Goal: Task Accomplishment & Management: Manage account settings

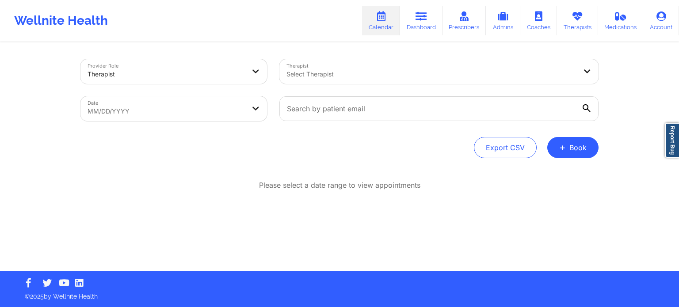
click at [391, 25] on link "Calendar" at bounding box center [381, 20] width 38 height 29
click at [414, 19] on link "Dashboard" at bounding box center [421, 20] width 42 height 29
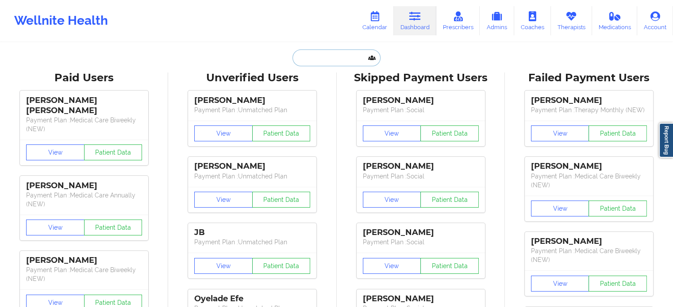
click at [349, 54] on input "text" at bounding box center [336, 58] width 88 height 17
paste input "[EMAIL_ADDRESS][DOMAIN_NAME]"
type input "[EMAIL_ADDRESS][DOMAIN_NAME]"
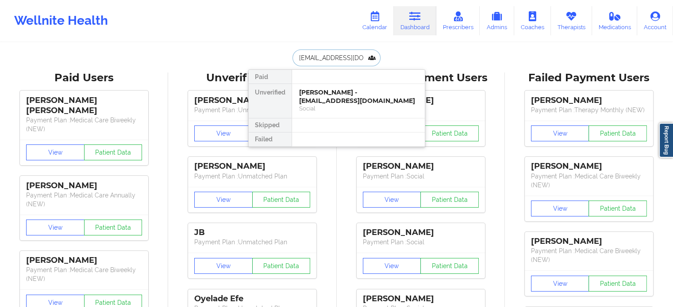
scroll to position [0, 16]
click at [347, 101] on div "[PERSON_NAME] - [EMAIL_ADDRESS][DOMAIN_NAME]" at bounding box center [358, 96] width 119 height 16
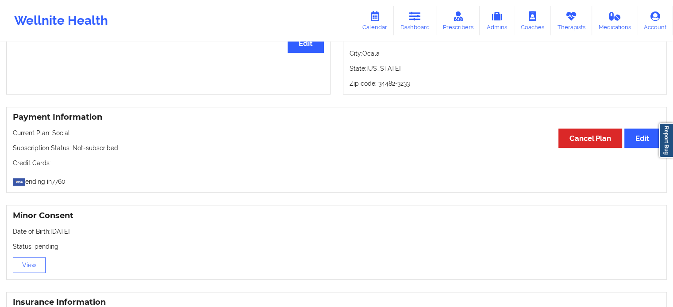
scroll to position [586, 0]
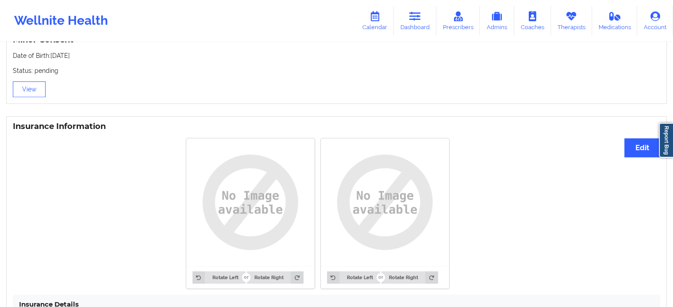
click at [409, 26] on link "Dashboard" at bounding box center [415, 20] width 42 height 29
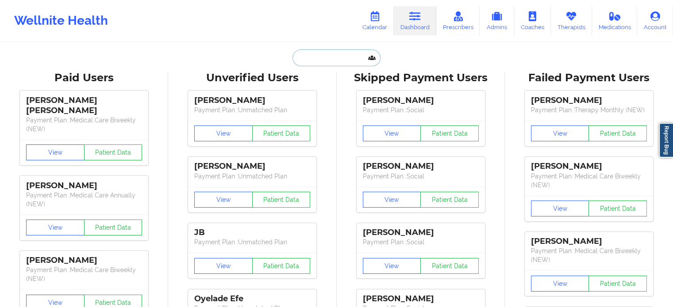
click at [332, 63] on input "text" at bounding box center [336, 58] width 88 height 17
paste input "[EMAIL_ADDRESS][DOMAIN_NAME]"
type input "[EMAIL_ADDRESS][DOMAIN_NAME]"
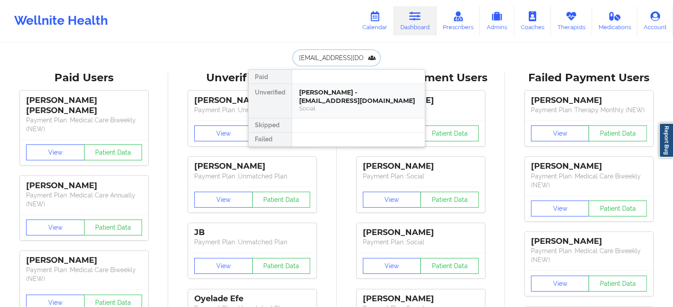
click at [322, 100] on div "[PERSON_NAME] - [EMAIL_ADDRESS][DOMAIN_NAME]" at bounding box center [358, 96] width 119 height 16
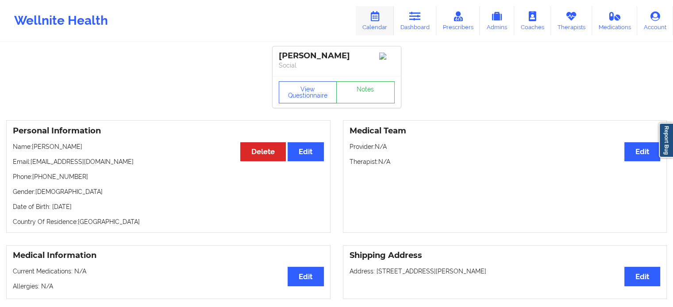
click at [382, 25] on link "Calendar" at bounding box center [375, 20] width 38 height 29
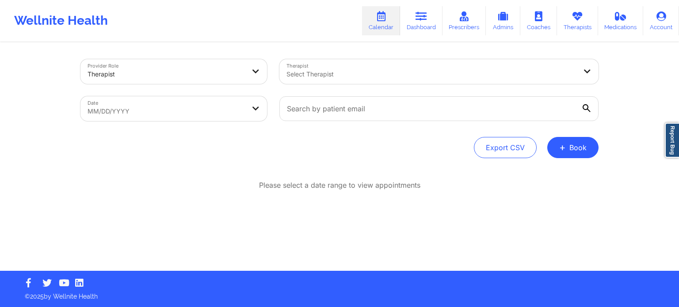
click at [418, 73] on div at bounding box center [432, 74] width 290 height 11
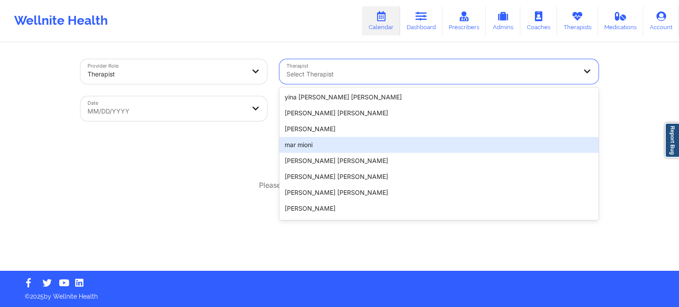
click at [221, 161] on div "Provider Role Therapist Therapist 20 results available. Use Up and Down to choo…" at bounding box center [339, 157] width 531 height 228
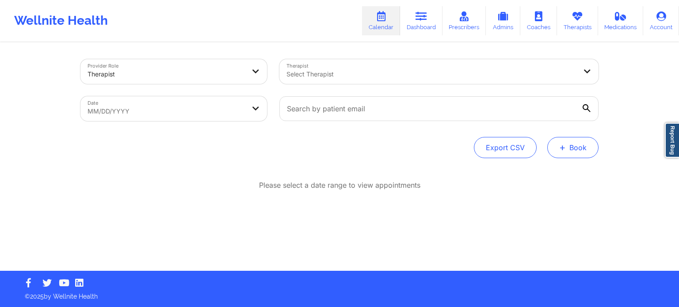
click at [578, 150] on button "+ Book" at bounding box center [573, 147] width 51 height 21
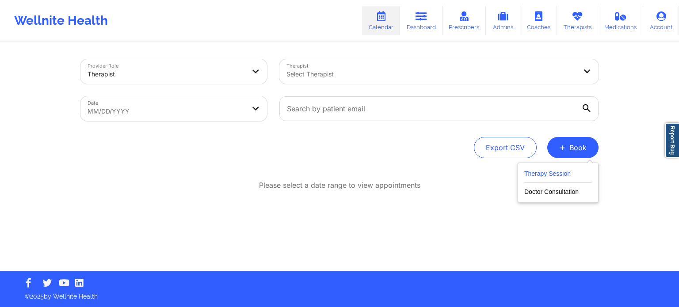
click at [556, 177] on button "Therapy Session" at bounding box center [559, 176] width 68 height 15
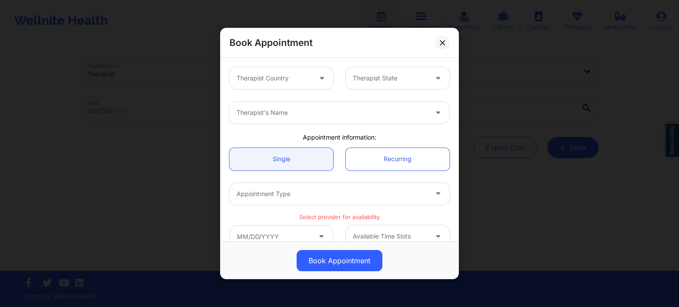
click at [276, 79] on div at bounding box center [274, 78] width 75 height 11
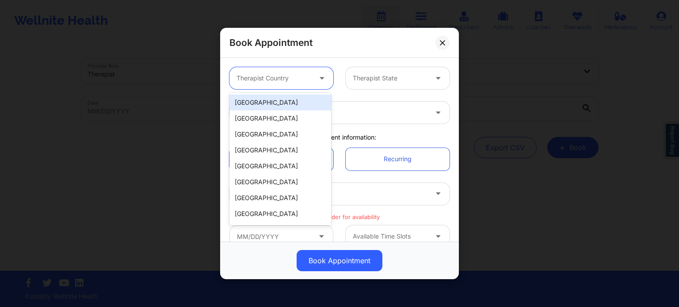
click at [275, 106] on div "[GEOGRAPHIC_DATA]" at bounding box center [281, 103] width 102 height 16
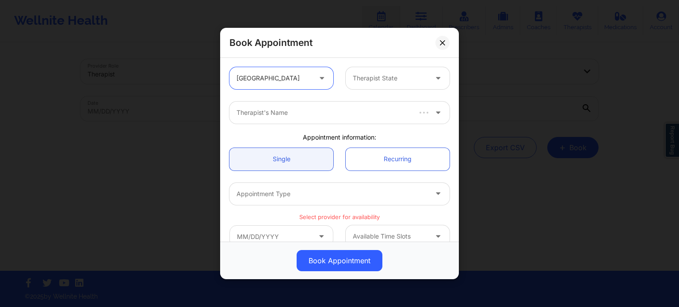
click at [373, 77] on div at bounding box center [390, 78] width 75 height 11
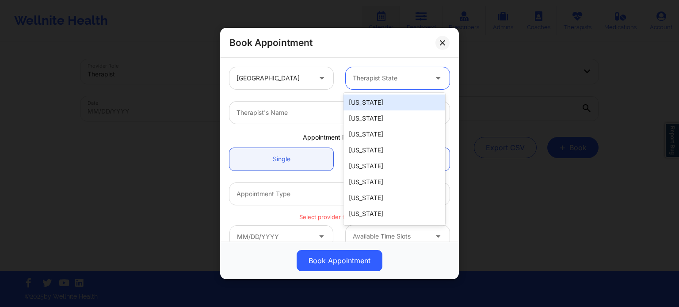
type input "f"
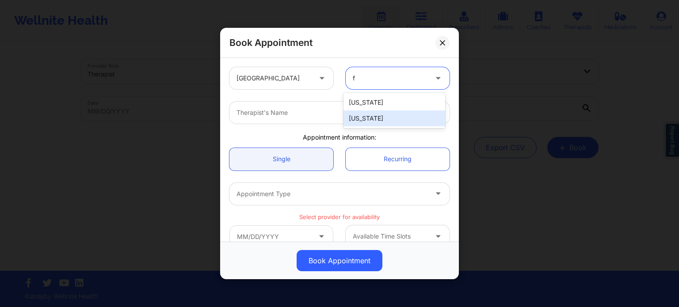
click at [364, 118] on div "[US_STATE]" at bounding box center [395, 119] width 102 height 16
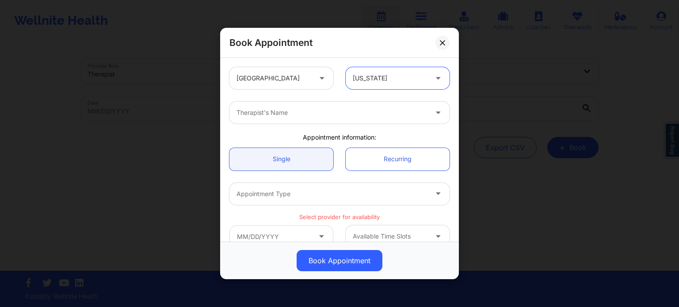
click at [323, 115] on div at bounding box center [332, 112] width 191 height 11
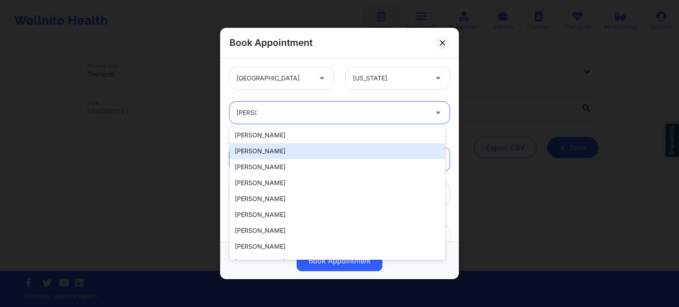
scroll to position [189, 0]
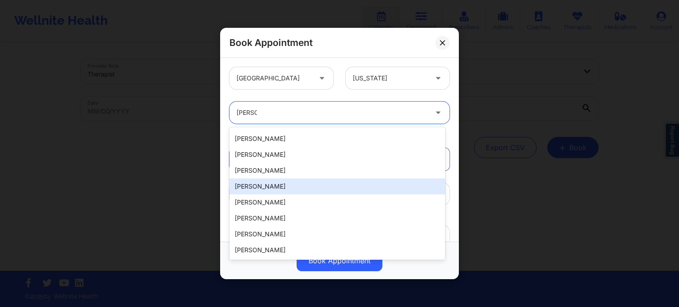
type input "[PERSON_NAME]"
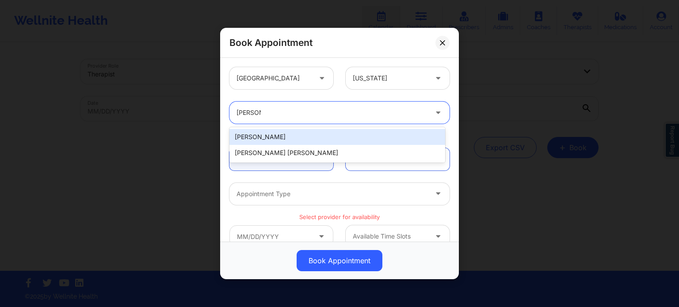
click at [298, 136] on div "[PERSON_NAME]" at bounding box center [338, 137] width 216 height 16
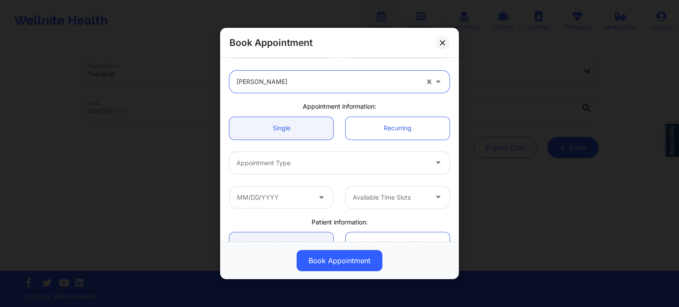
scroll to position [88, 0]
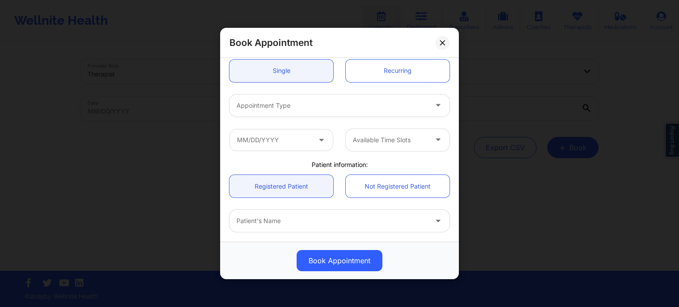
click at [292, 103] on div at bounding box center [332, 105] width 191 height 11
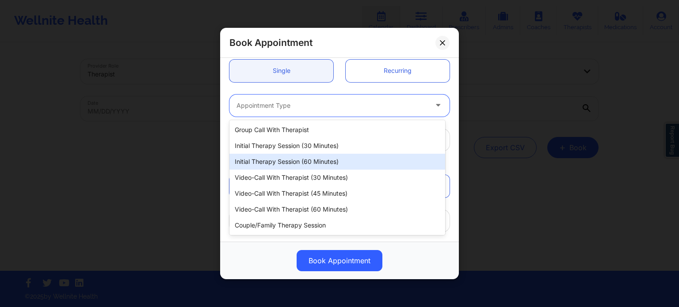
click at [311, 161] on div "Initial Therapy Session (60 minutes)" at bounding box center [338, 162] width 216 height 16
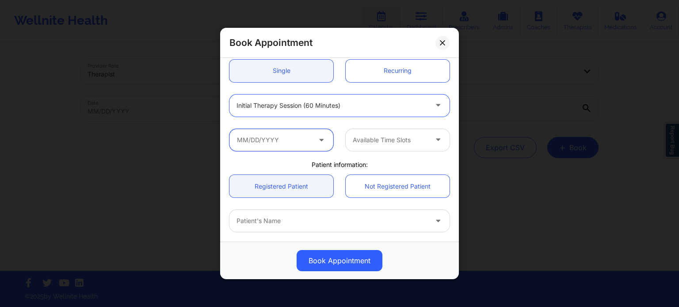
click at [280, 143] on input "text" at bounding box center [282, 140] width 104 height 22
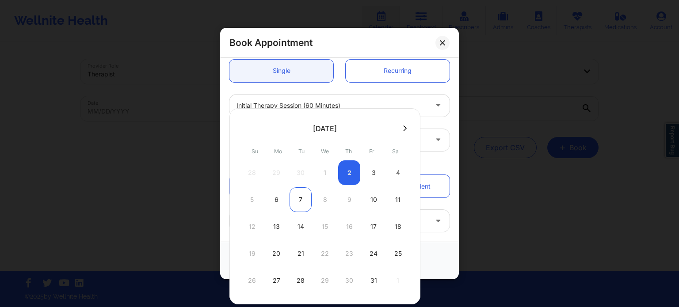
click at [299, 201] on div "7" at bounding box center [301, 200] width 22 height 25
type input "[DATE]"
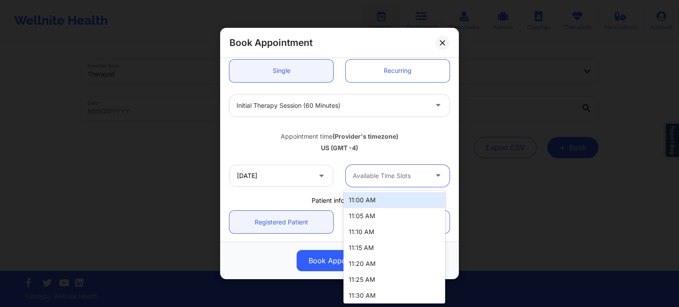
click at [371, 177] on div at bounding box center [390, 176] width 75 height 11
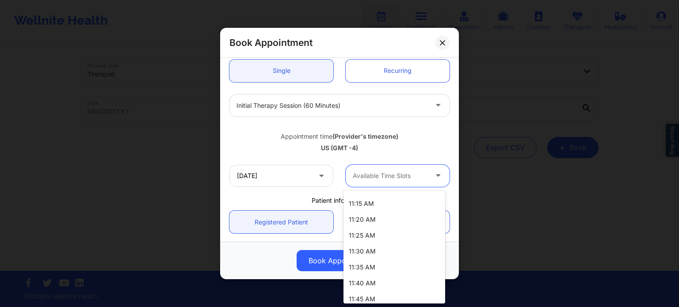
scroll to position [0, 0]
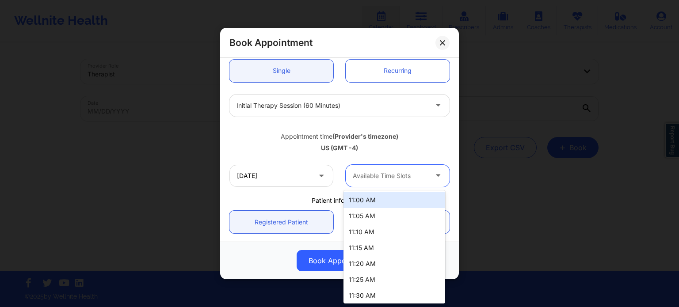
click at [372, 203] on div "11:00 AM" at bounding box center [395, 200] width 102 height 16
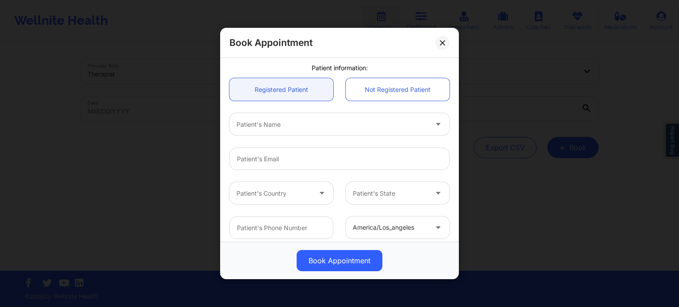
scroll to position [265, 0]
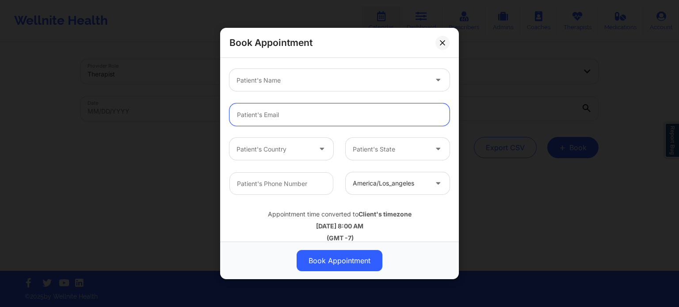
click at [272, 111] on input "email" at bounding box center [340, 115] width 220 height 23
paste input "[EMAIL_ADDRESS][DOMAIN_NAME]"
type input "[EMAIL_ADDRESS][DOMAIN_NAME]"
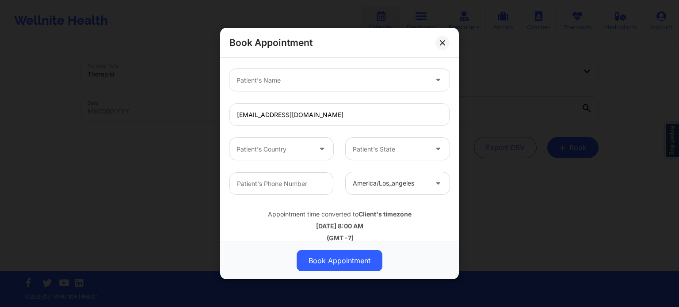
click at [282, 78] on div at bounding box center [332, 80] width 191 height 11
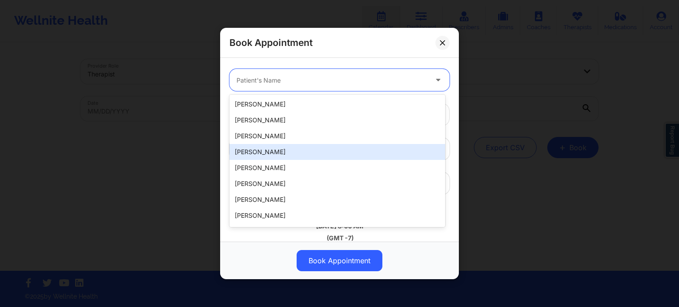
click at [283, 155] on div "[PERSON_NAME]" at bounding box center [338, 152] width 216 height 16
type input "[PHONE_NUMBER]"
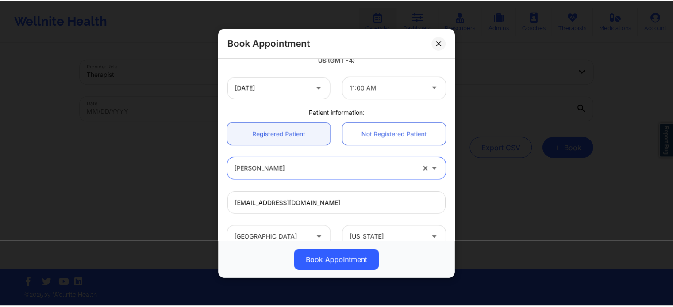
scroll to position [275, 0]
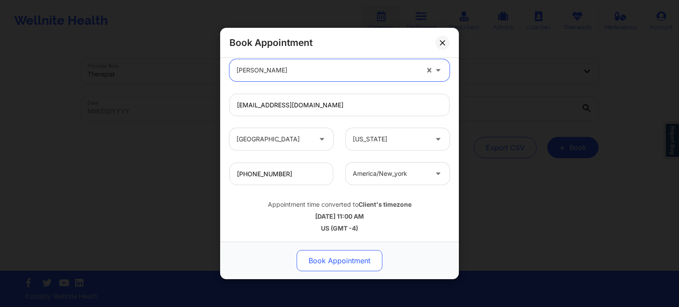
click at [345, 265] on button "Book Appointment" at bounding box center [340, 260] width 86 height 21
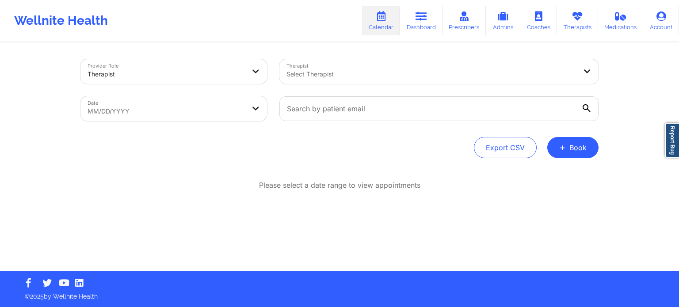
click at [417, 28] on link "Dashboard" at bounding box center [421, 20] width 42 height 29
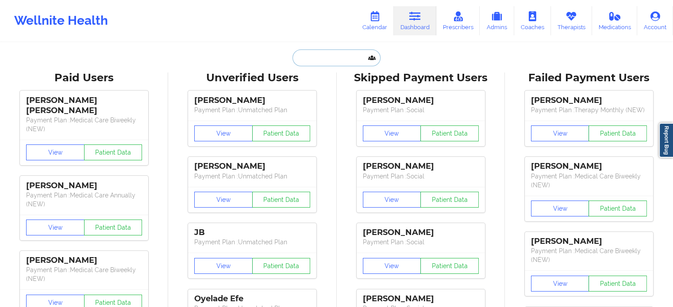
click at [325, 60] on input "text" at bounding box center [336, 58] width 88 height 17
paste input "[EMAIL_ADDRESS][DOMAIN_NAME]"
type input "[EMAIL_ADDRESS][DOMAIN_NAME]"
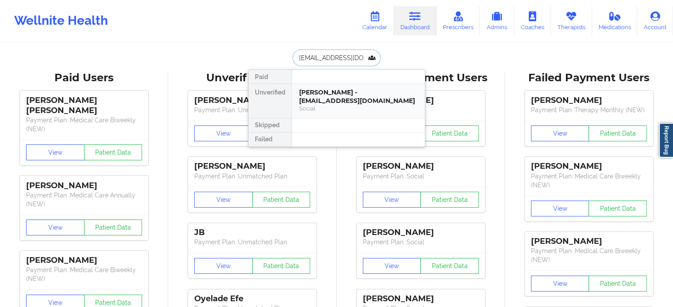
click at [328, 97] on div "[PERSON_NAME] - [EMAIL_ADDRESS][DOMAIN_NAME]" at bounding box center [358, 96] width 119 height 16
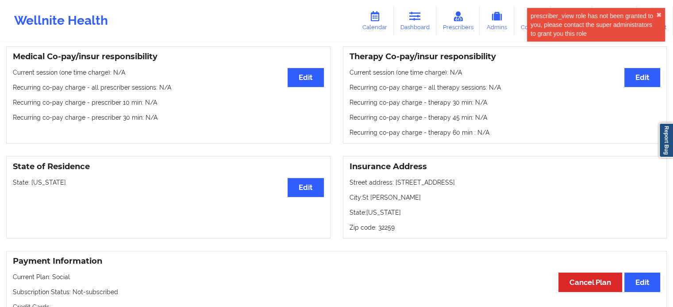
scroll to position [310, 0]
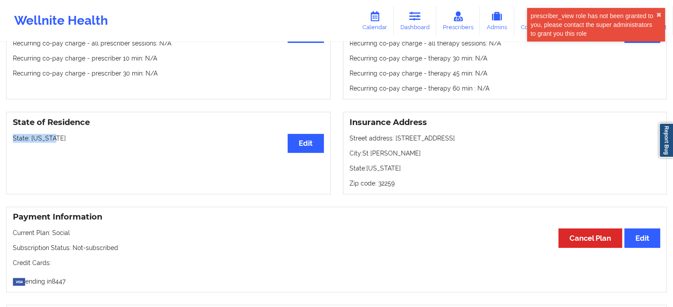
drag, startPoint x: 36, startPoint y: 142, endPoint x: 0, endPoint y: 143, distance: 36.3
click at [0, 143] on div "State of Residence Edit State: [US_STATE]" at bounding box center [168, 153] width 337 height 83
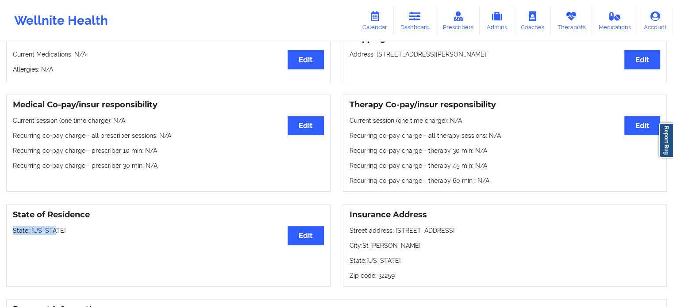
scroll to position [0, 0]
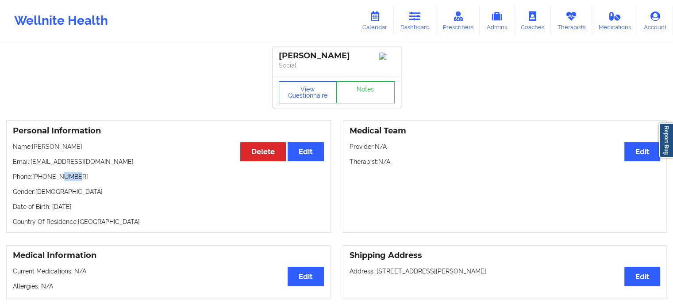
drag, startPoint x: 75, startPoint y: 182, endPoint x: 60, endPoint y: 181, distance: 14.6
click at [60, 181] on p "Phone: [PHONE_NUMBER]" at bounding box center [168, 177] width 311 height 9
click at [314, 156] on button "Edit" at bounding box center [306, 151] width 36 height 19
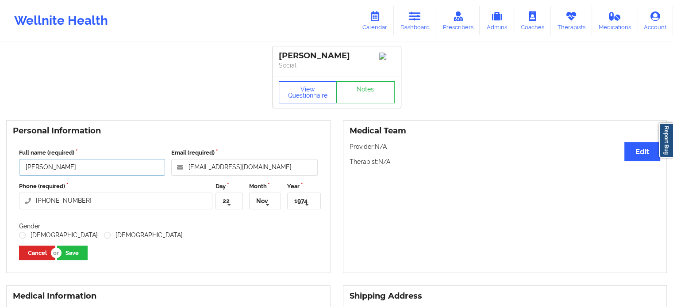
drag, startPoint x: 104, startPoint y: 175, endPoint x: 0, endPoint y: 157, distance: 105.4
click at [0, 162] on div "Personal Information Full name (required) [PERSON_NAME] Email (required) [EMAIL…" at bounding box center [168, 196] width 337 height 153
type input "[PERSON_NAME]"
click at [19, 238] on label "[DEMOGRAPHIC_DATA]" at bounding box center [58, 236] width 79 height 8
click at [19, 238] on input "[DEMOGRAPHIC_DATA]" at bounding box center [23, 236] width 8 height 8
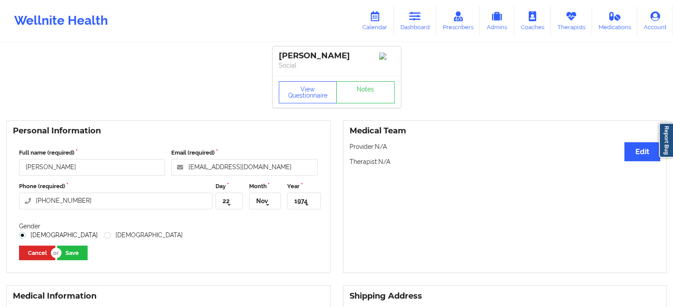
radio input "true"
click at [71, 257] on button "Save" at bounding box center [72, 253] width 31 height 15
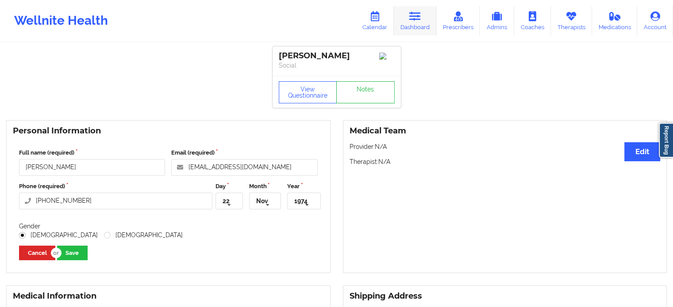
click at [421, 14] on icon at bounding box center [415, 17] width 12 height 10
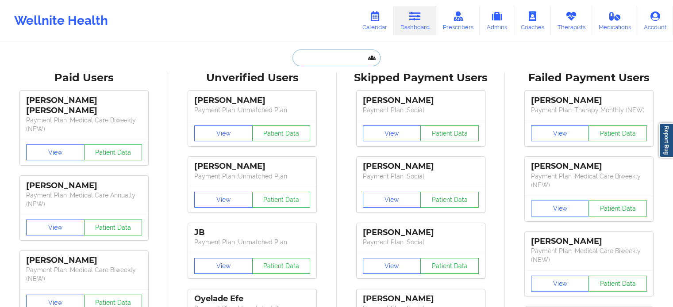
click at [325, 60] on input "text" at bounding box center [336, 58] width 88 height 17
paste input "[PERSON_NAME][EMAIL_ADDRESS][DOMAIN_NAME]"
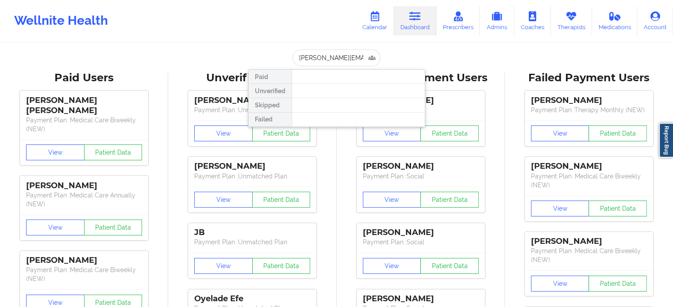
click at [418, 27] on link "Dashboard" at bounding box center [415, 20] width 42 height 29
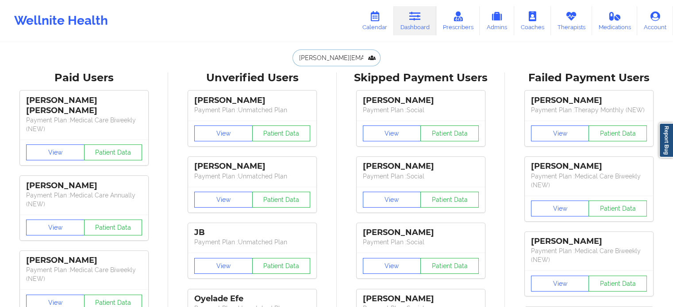
click at [344, 57] on input "[PERSON_NAME][EMAIL_ADDRESS][DOMAIN_NAME]" at bounding box center [336, 58] width 88 height 17
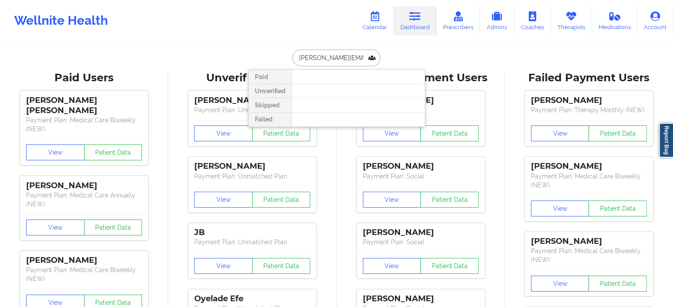
click at [344, 57] on input "[PERSON_NAME][EMAIL_ADDRESS][DOMAIN_NAME]" at bounding box center [336, 58] width 88 height 17
paste input "[EMAIL_ADDRESS][DOMAIN_NAME]"
click at [344, 57] on input "[EMAIL_ADDRESS][DOMAIN_NAME]" at bounding box center [336, 58] width 88 height 17
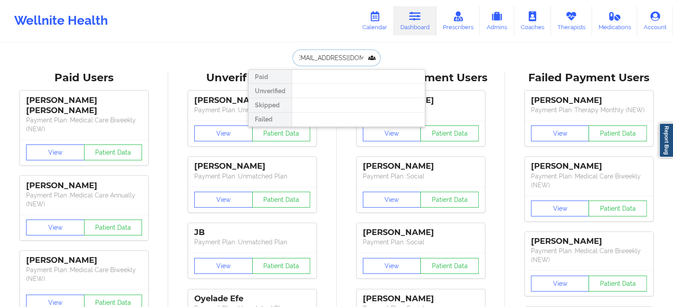
click at [344, 57] on input "[EMAIL_ADDRESS][DOMAIN_NAME]" at bounding box center [336, 58] width 88 height 17
paste input "text"
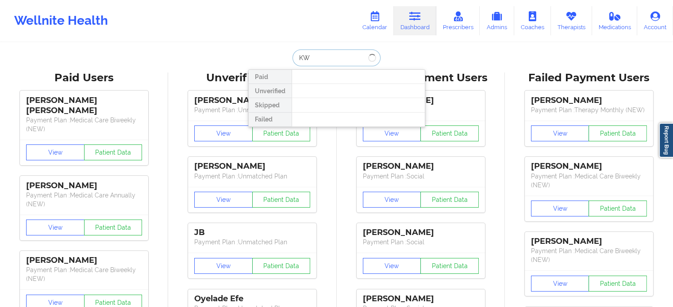
type input "K"
type input "k"
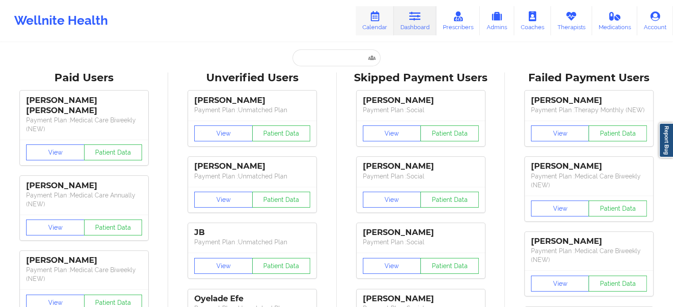
click at [387, 8] on link "Calendar" at bounding box center [375, 20] width 38 height 29
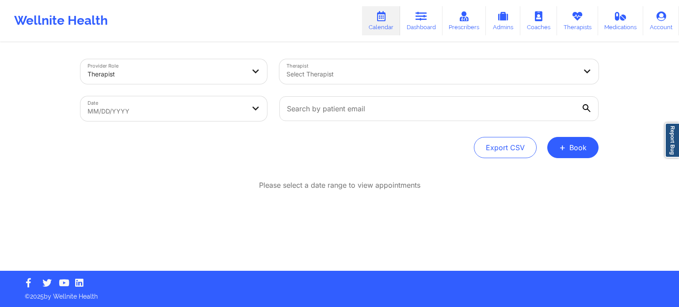
click at [354, 74] on div at bounding box center [432, 74] width 290 height 11
type input "[PERSON_NAME]"
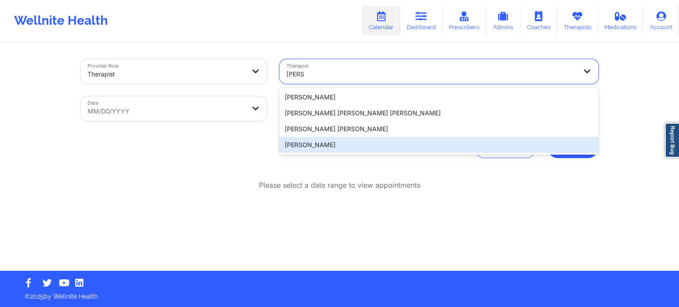
click at [327, 144] on div "[PERSON_NAME]" at bounding box center [439, 145] width 319 height 16
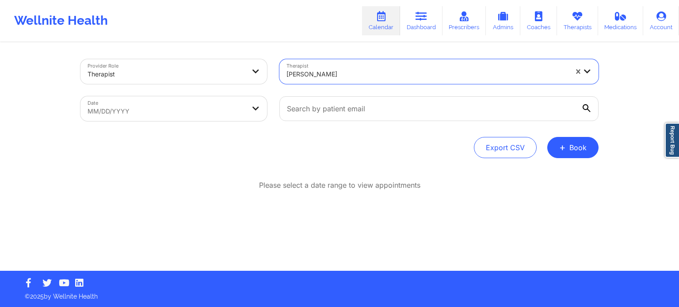
select select "2025-8"
select select "2025-9"
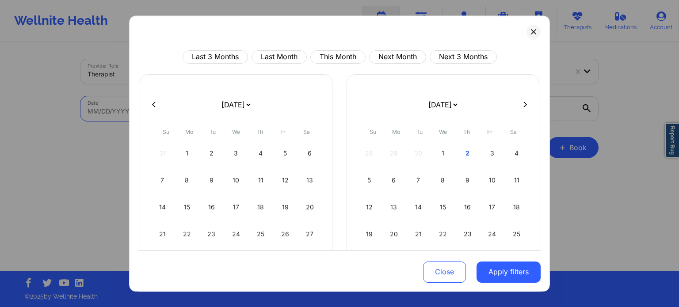
click at [186, 114] on body "Wellnite Health Calendar Dashboard Prescribers Admins Coaches Therapists Medica…" at bounding box center [339, 153] width 679 height 307
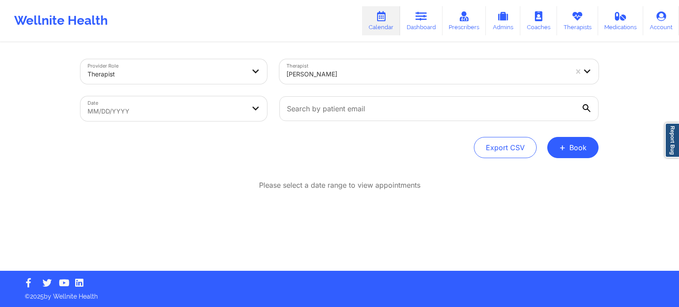
click at [248, 117] on body "Wellnite Health Calendar Dashboard Prescribers Admins Coaches Therapists Medica…" at bounding box center [339, 153] width 679 height 307
select select "2025-8"
select select "2025-9"
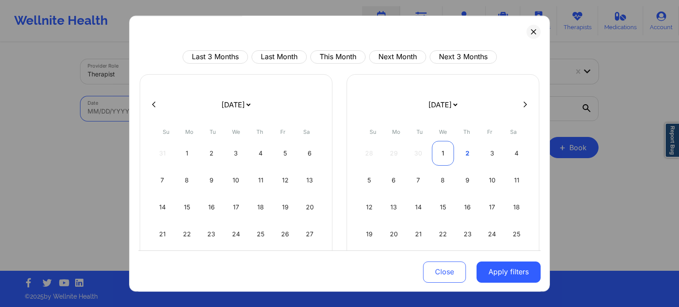
click at [441, 156] on div "1" at bounding box center [443, 153] width 23 height 25
select select "2025-9"
select select "2025-10"
select select "2025-9"
select select "2025-10"
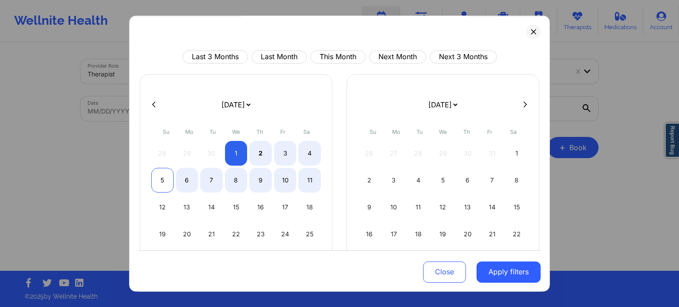
select select "2025-9"
select select "2025-10"
select select "2025-9"
select select "2025-10"
select select "2025-9"
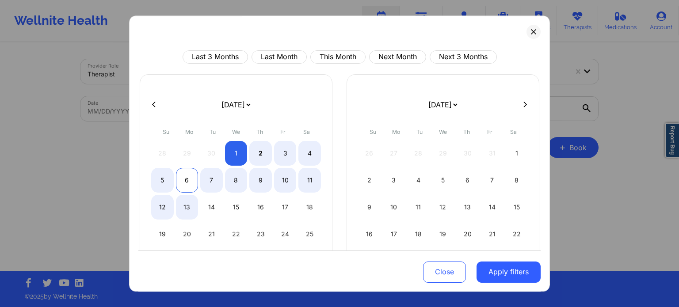
select select "2025-10"
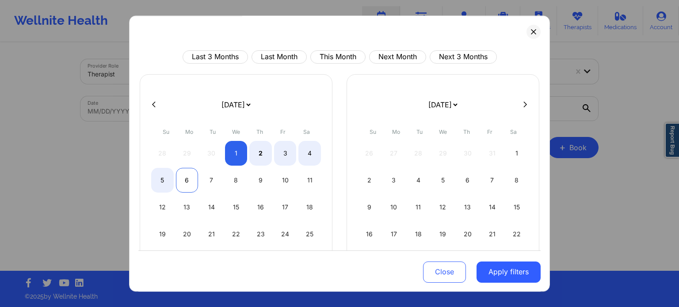
click at [181, 183] on div "6" at bounding box center [187, 180] width 23 height 25
select select "2025-9"
select select "2025-10"
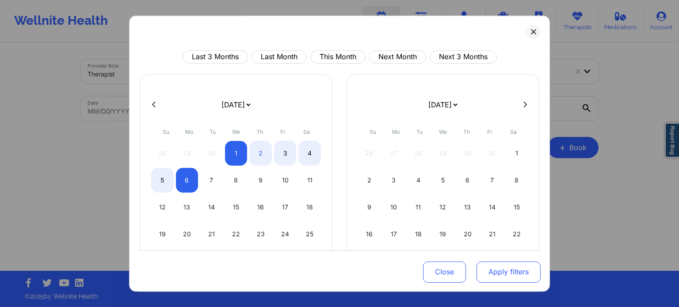
click at [522, 274] on button "Apply filters" at bounding box center [509, 271] width 64 height 21
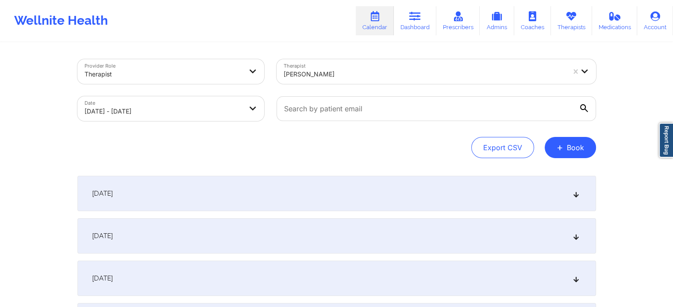
click at [584, 111] on icon at bounding box center [584, 108] width 8 height 8
click at [584, 111] on input "text" at bounding box center [435, 108] width 319 height 25
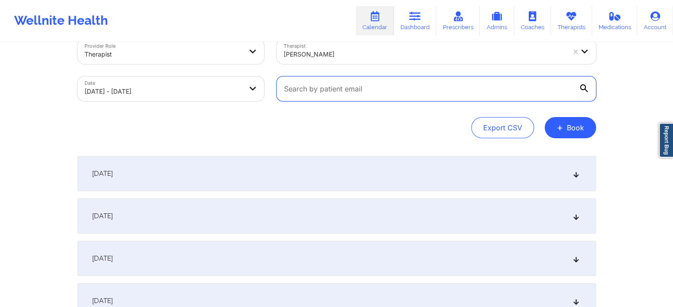
scroll to position [88, 0]
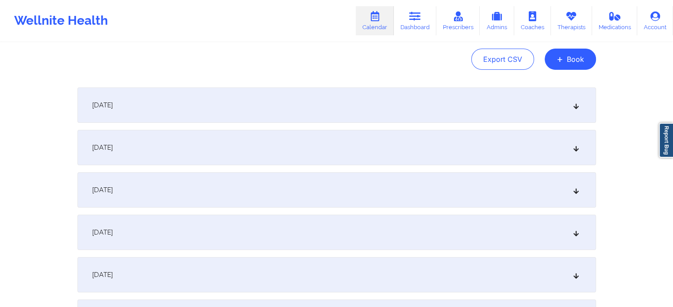
click at [157, 230] on div "[DATE]" at bounding box center [336, 232] width 518 height 35
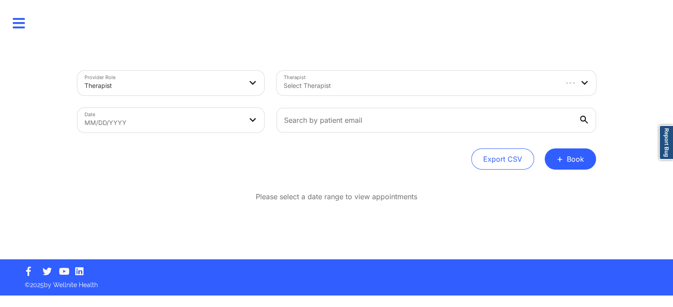
scroll to position [0, 0]
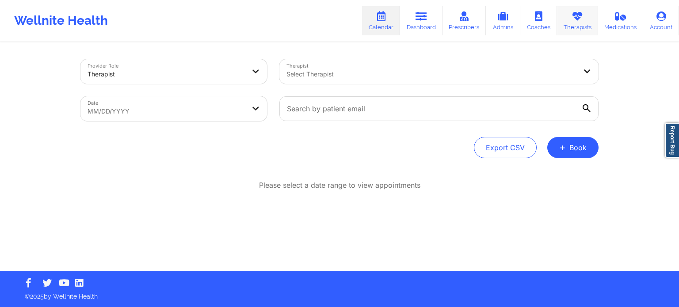
click at [582, 26] on link "Therapists" at bounding box center [577, 20] width 41 height 29
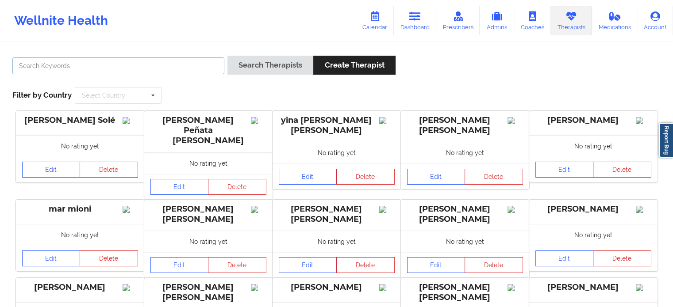
click at [136, 64] on input "text" at bounding box center [118, 66] width 212 height 17
paste input "[PERSON_NAME] Wrigh"
type input "[PERSON_NAME]"
click at [227, 56] on button "Search Therapists" at bounding box center [270, 65] width 86 height 19
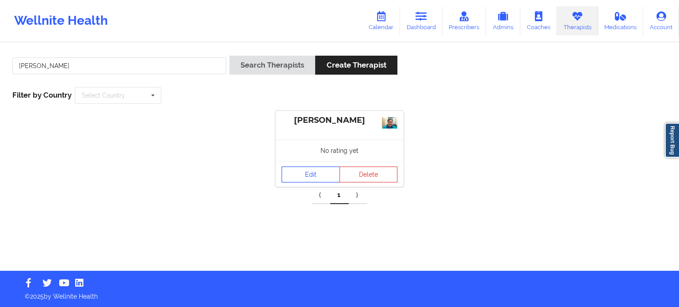
click at [303, 181] on link "Edit" at bounding box center [311, 175] width 58 height 16
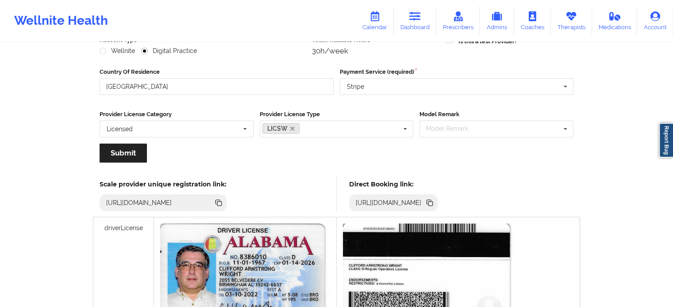
scroll to position [177, 0]
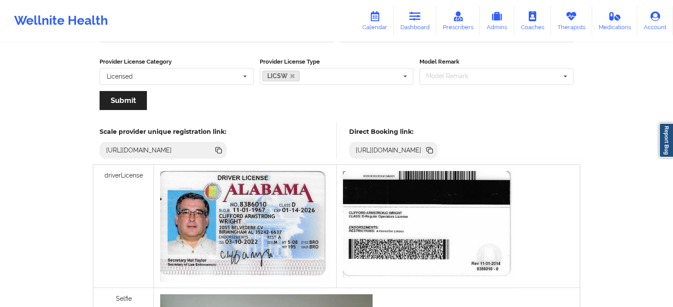
click at [433, 150] on icon at bounding box center [430, 151] width 4 height 4
click at [380, 20] on icon at bounding box center [375, 17] width 12 height 10
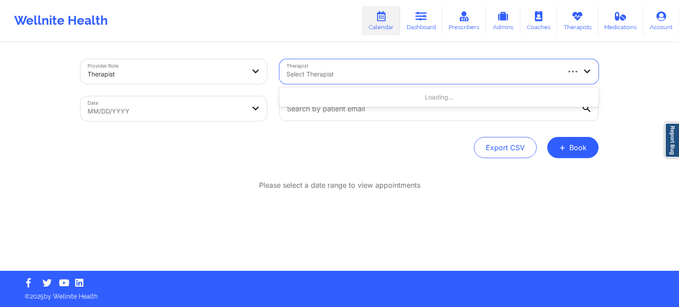
click at [340, 79] on div at bounding box center [423, 74] width 273 height 11
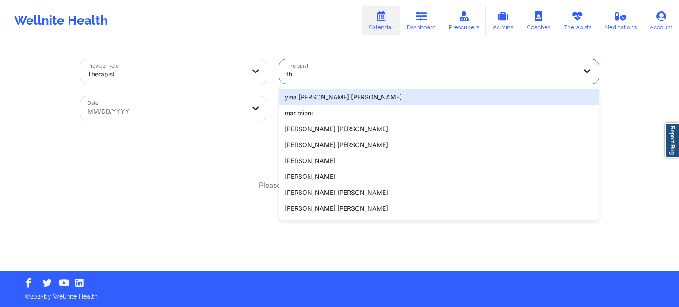
type input "t"
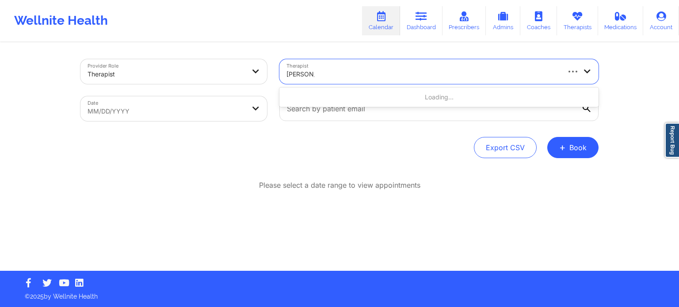
type input "[PERSON_NAME]"
drag, startPoint x: 326, startPoint y: 76, endPoint x: 277, endPoint y: 74, distance: 49.6
click at [277, 74] on div "Therapist Select Therapist" at bounding box center [439, 71] width 332 height 37
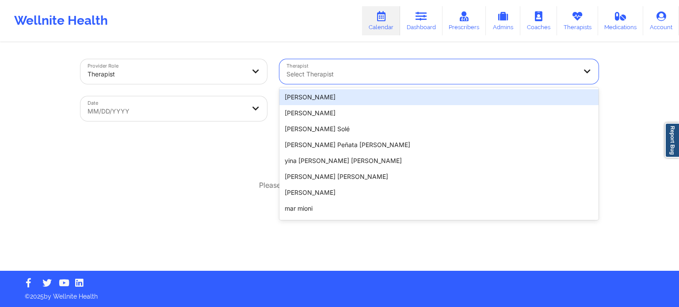
click at [339, 74] on div at bounding box center [432, 74] width 290 height 11
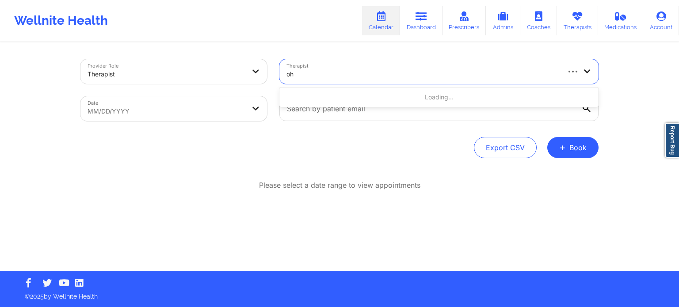
type input "o"
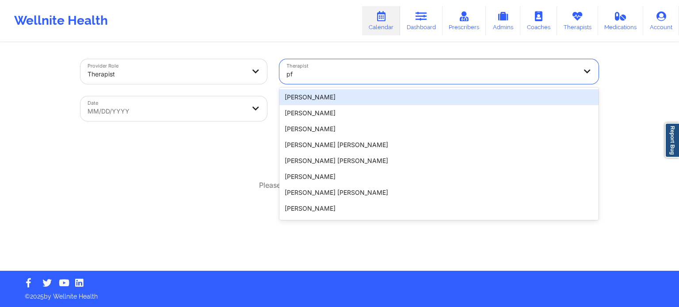
type input "pfe"
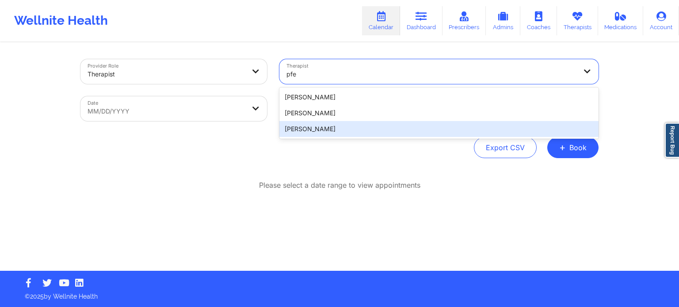
click at [314, 131] on div "[PERSON_NAME]" at bounding box center [439, 129] width 319 height 16
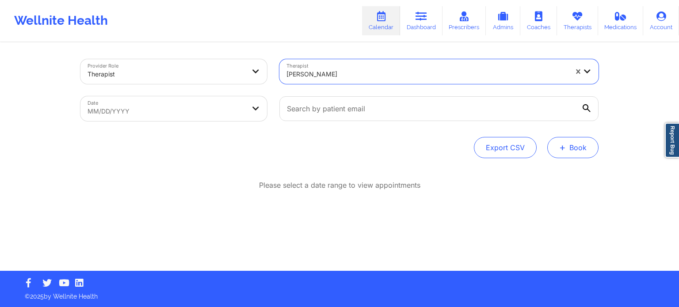
click at [569, 150] on button "+ Book" at bounding box center [573, 147] width 51 height 21
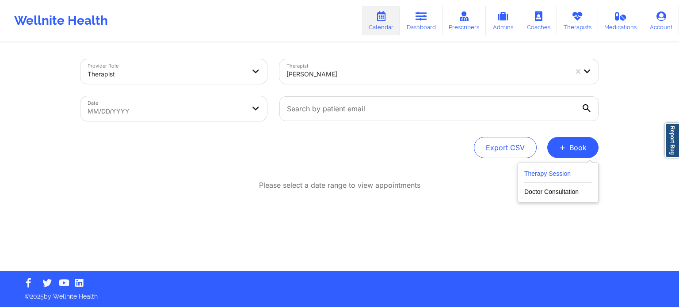
click at [553, 172] on button "Therapy Session" at bounding box center [559, 176] width 68 height 15
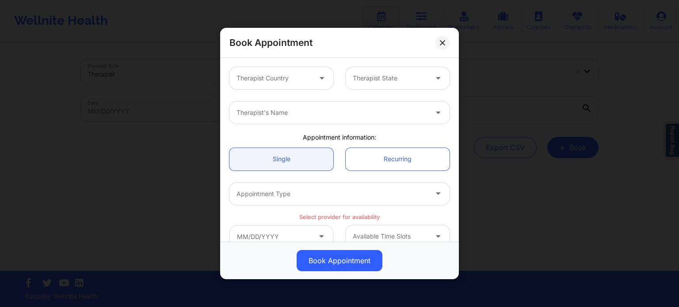
click at [288, 83] on div at bounding box center [274, 78] width 75 height 11
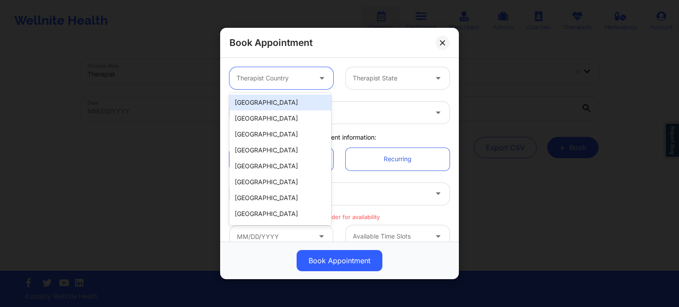
click at [290, 107] on div "[GEOGRAPHIC_DATA]" at bounding box center [281, 103] width 102 height 16
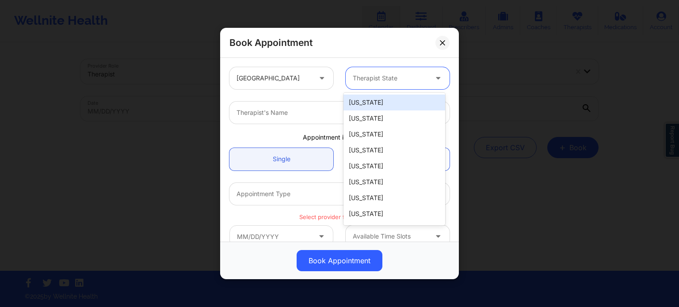
click at [362, 81] on div at bounding box center [390, 78] width 75 height 11
type input "ca"
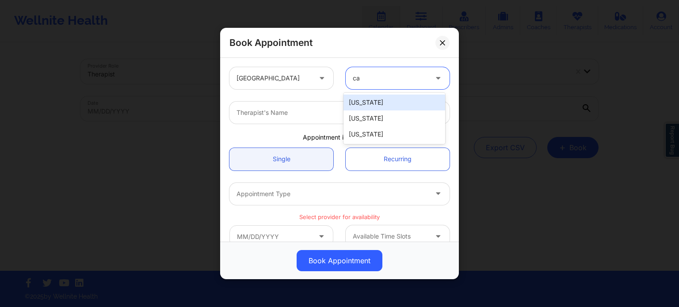
click at [365, 108] on div "[US_STATE]" at bounding box center [395, 103] width 102 height 16
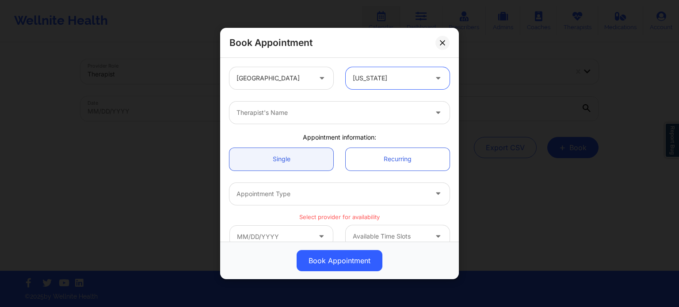
click at [309, 122] on div "Therapist's Name" at bounding box center [329, 113] width 199 height 22
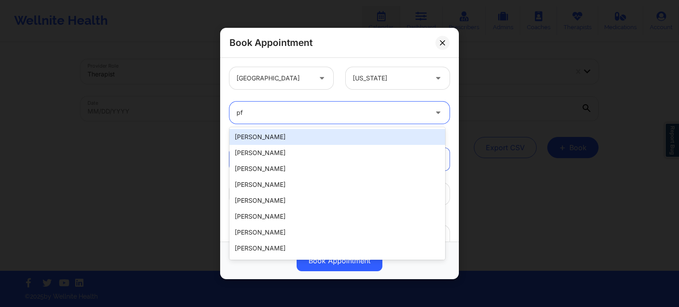
type input "pf"
click at [354, 77] on div at bounding box center [390, 78] width 75 height 11
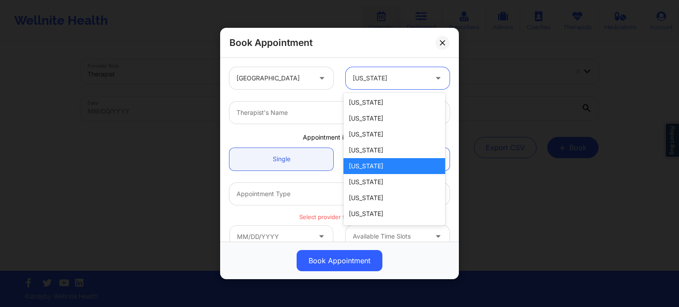
type input "f"
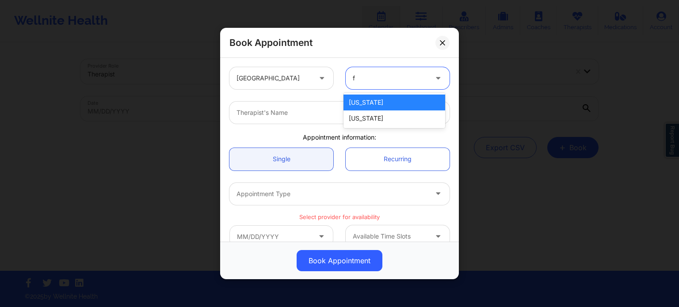
click at [366, 121] on div "[US_STATE]" at bounding box center [395, 119] width 102 height 16
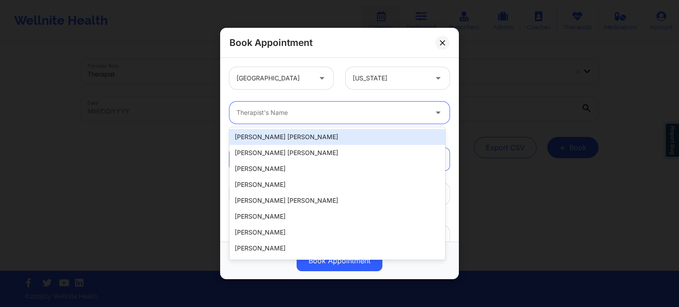
click at [323, 107] on div "Therapist's Name" at bounding box center [329, 113] width 199 height 22
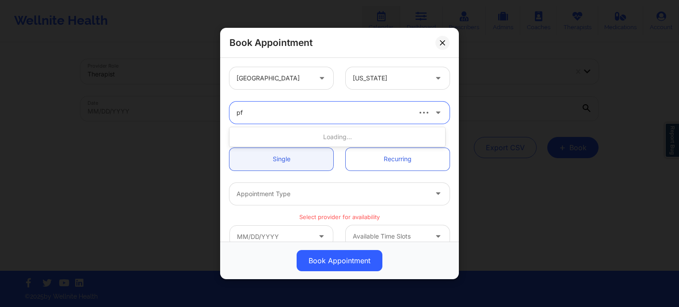
type input "pfe"
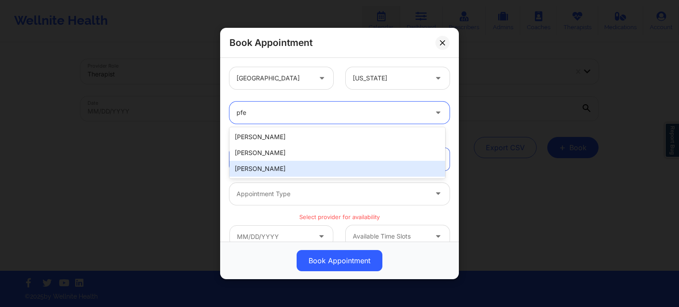
click at [284, 169] on div "[PERSON_NAME]" at bounding box center [338, 169] width 216 height 16
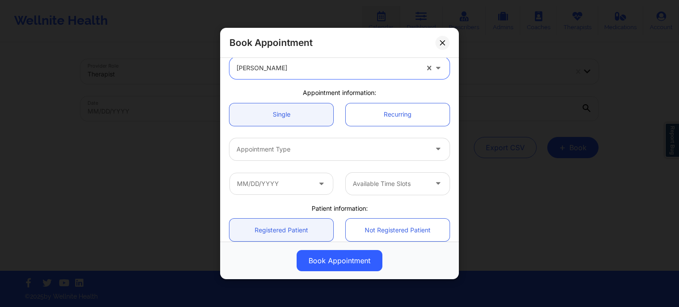
scroll to position [44, 0]
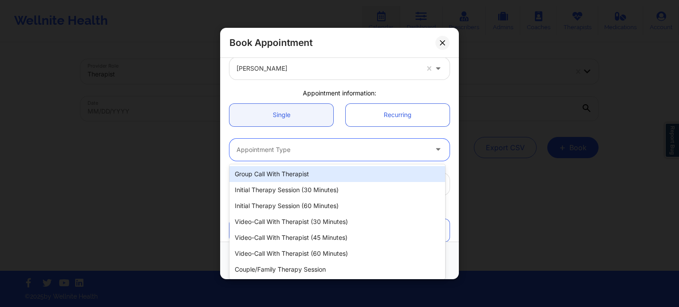
click at [310, 157] on div "Appointment Type" at bounding box center [329, 150] width 199 height 22
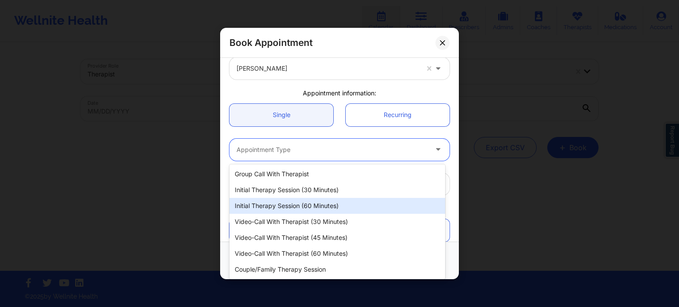
click at [311, 208] on div "Initial Therapy Session (60 minutes)" at bounding box center [338, 206] width 216 height 16
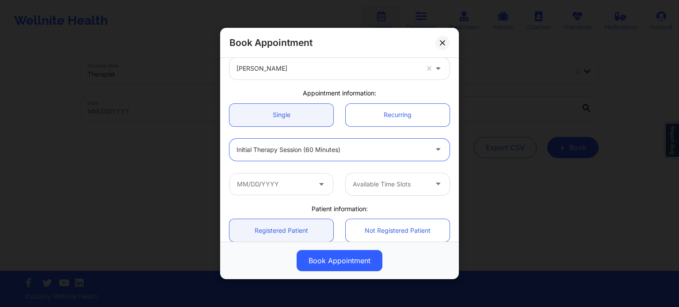
click at [317, 185] on icon at bounding box center [321, 183] width 9 height 8
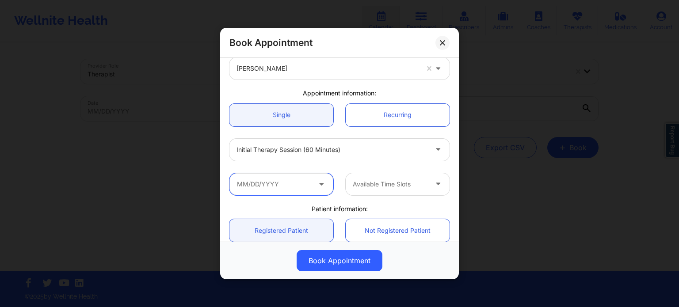
click at [296, 185] on input "text" at bounding box center [282, 184] width 104 height 22
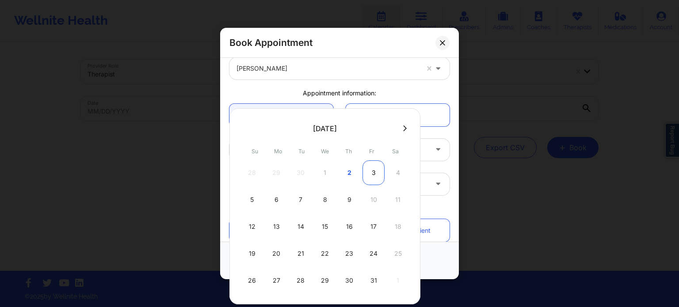
click at [368, 173] on div "3" at bounding box center [374, 173] width 22 height 25
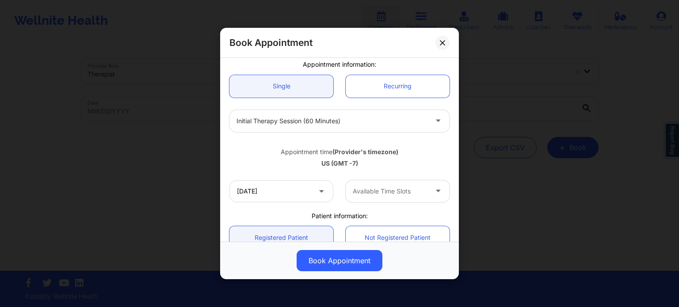
scroll to position [88, 0]
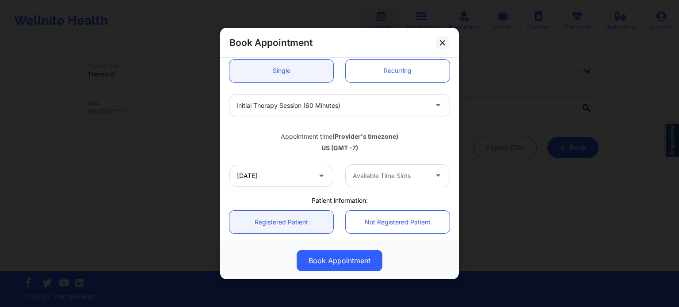
click at [380, 173] on div at bounding box center [390, 176] width 75 height 11
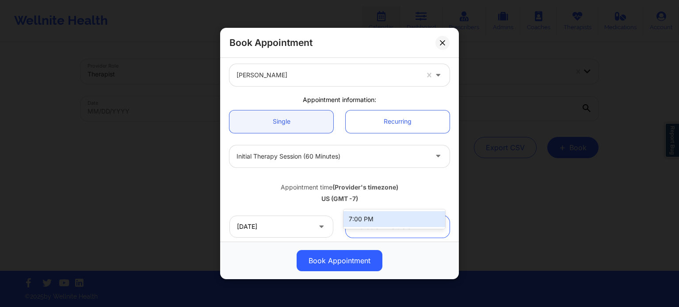
scroll to position [133, 0]
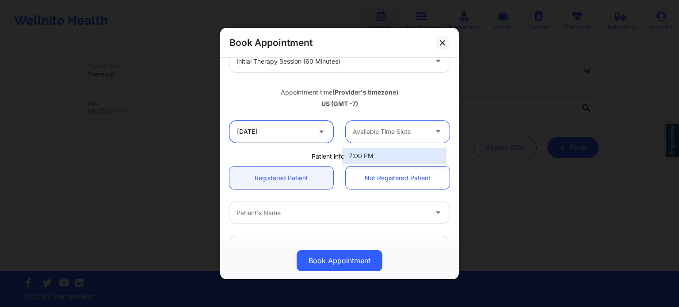
click at [292, 134] on input "[DATE]" at bounding box center [282, 132] width 104 height 22
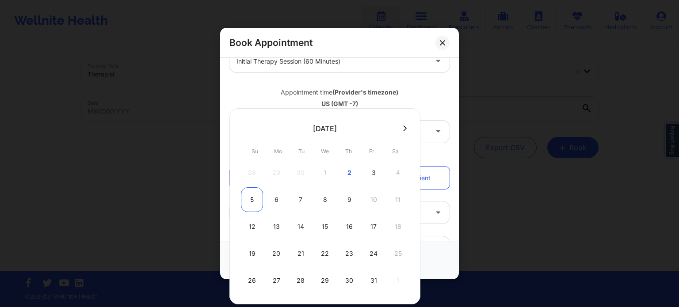
click at [253, 199] on div "5" at bounding box center [252, 200] width 22 height 25
type input "[DATE]"
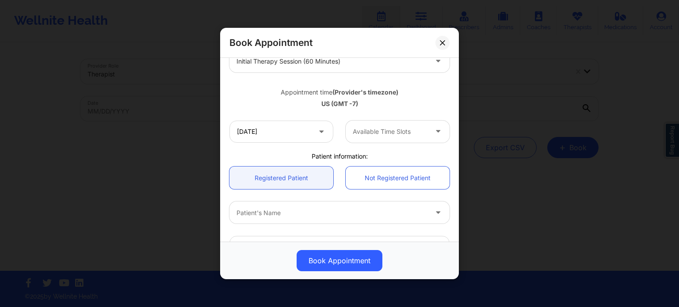
click at [380, 135] on div at bounding box center [390, 132] width 75 height 11
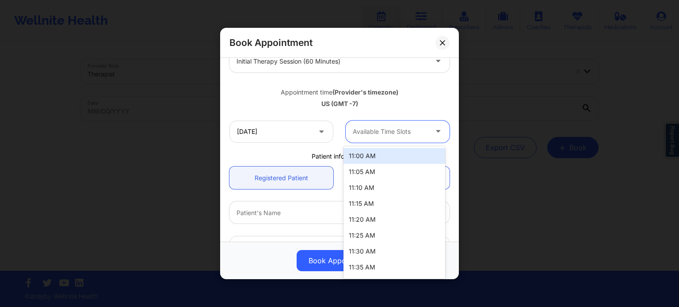
click at [391, 161] on div "11:00 AM" at bounding box center [395, 156] width 102 height 16
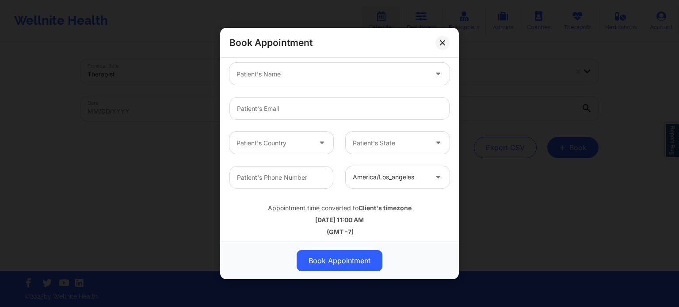
scroll to position [275, 0]
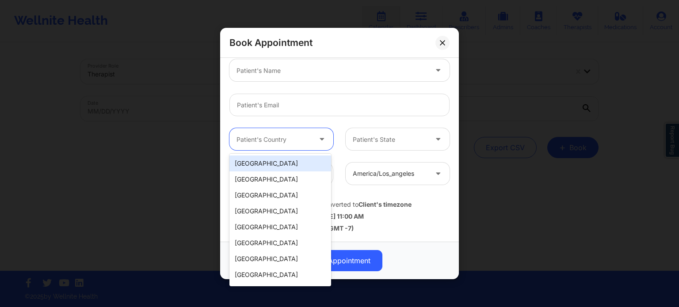
click at [261, 136] on div at bounding box center [274, 139] width 75 height 11
click at [263, 165] on div "[GEOGRAPHIC_DATA]" at bounding box center [281, 164] width 102 height 16
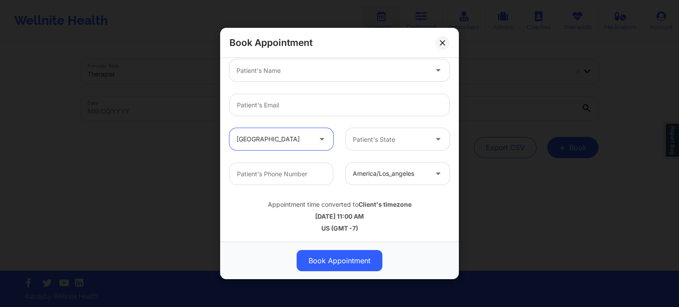
click at [350, 145] on div "Patient's State" at bounding box center [387, 139] width 83 height 22
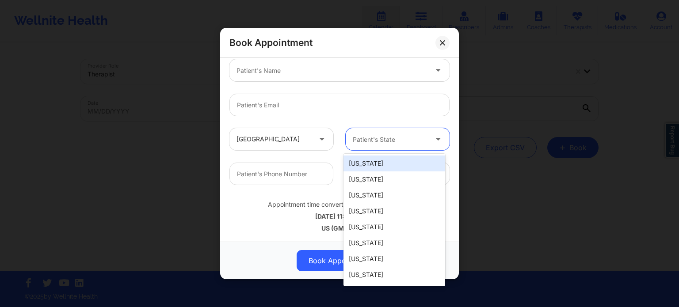
type input "f"
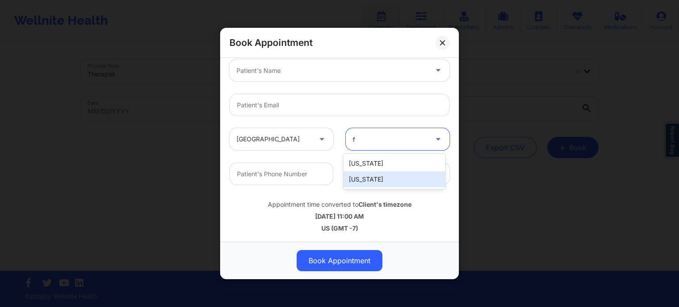
click at [358, 180] on div "[US_STATE]" at bounding box center [395, 180] width 102 height 16
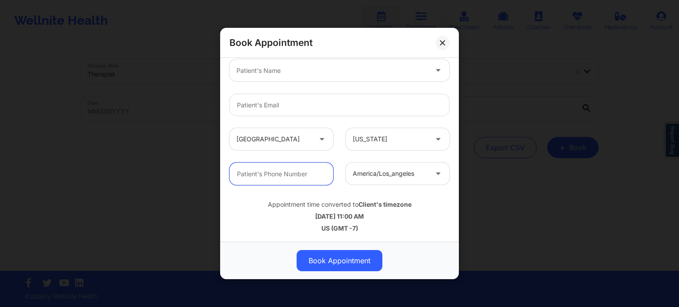
click at [285, 169] on input "text" at bounding box center [282, 174] width 104 height 23
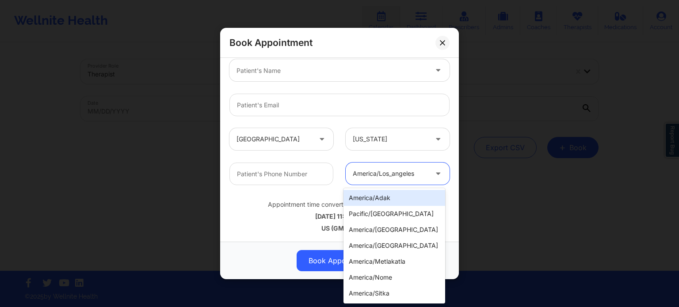
click at [379, 180] on div "america/los_angeles" at bounding box center [390, 174] width 75 height 22
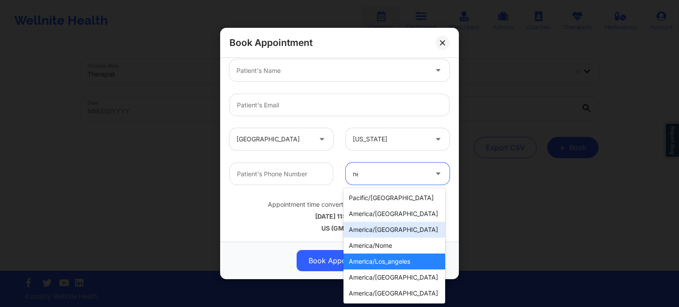
type input "new"
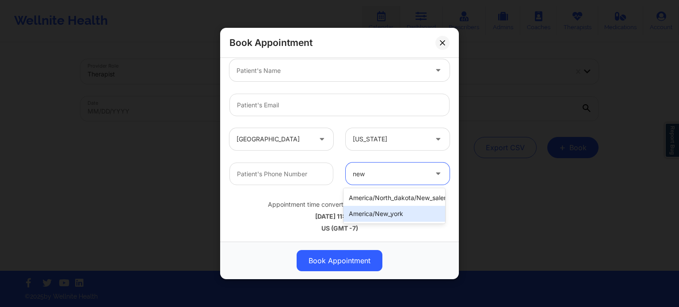
click at [389, 211] on div "america/new_york" at bounding box center [395, 214] width 102 height 16
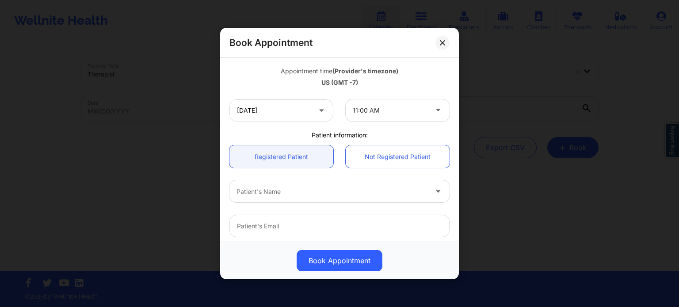
scroll to position [133, 0]
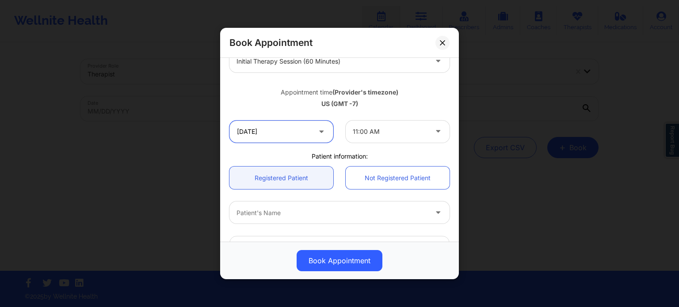
click at [271, 128] on input "[DATE]" at bounding box center [282, 132] width 104 height 22
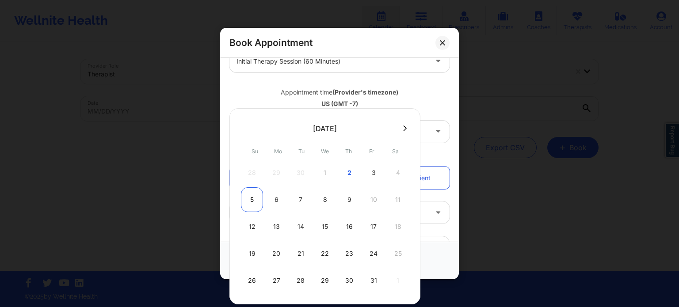
click at [253, 203] on div "5" at bounding box center [252, 200] width 22 height 25
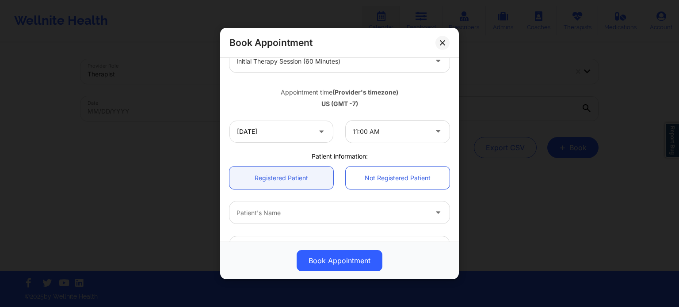
click at [392, 139] on div "11:00 AM" at bounding box center [390, 132] width 75 height 22
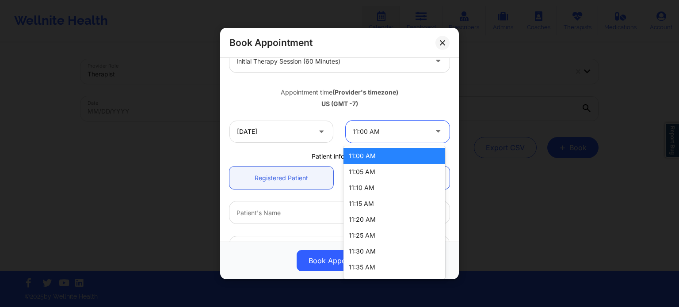
click at [395, 135] on div at bounding box center [390, 132] width 75 height 11
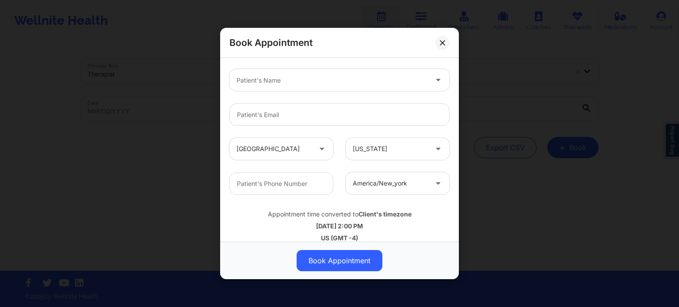
scroll to position [275, 0]
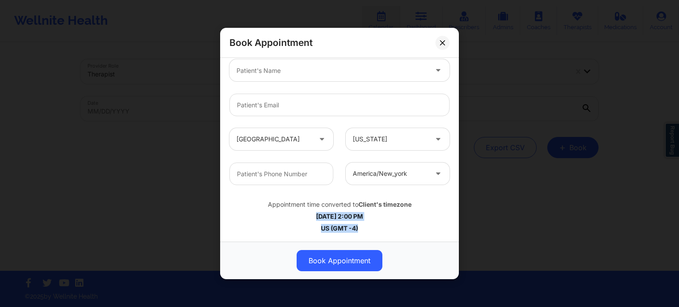
drag, startPoint x: 373, startPoint y: 228, endPoint x: 305, endPoint y: 217, distance: 69.0
click at [305, 217] on div "Appointment time converted to Client's timezone [DATE] 2:00 PM US (GMT -4)" at bounding box center [339, 214] width 233 height 35
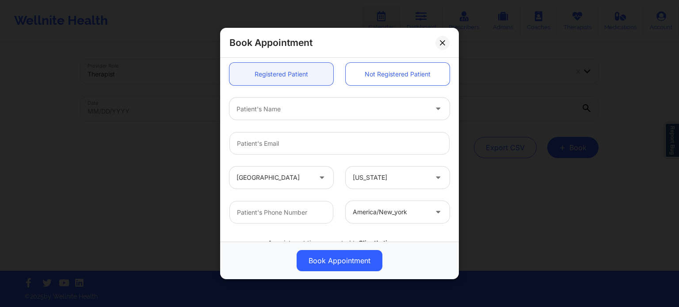
scroll to position [221, 0]
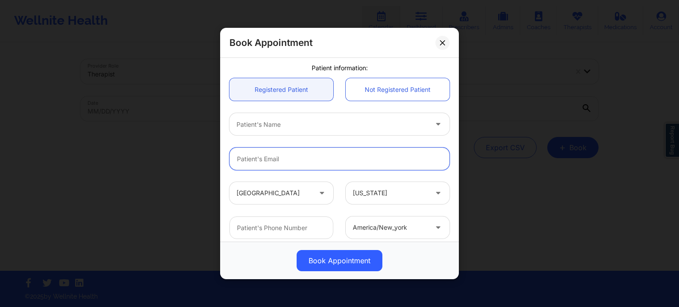
click at [285, 168] on input "email" at bounding box center [340, 159] width 220 height 23
paste input "[EMAIL_ADDRESS][DOMAIN_NAME]"
type input "[EMAIL_ADDRESS][DOMAIN_NAME]"
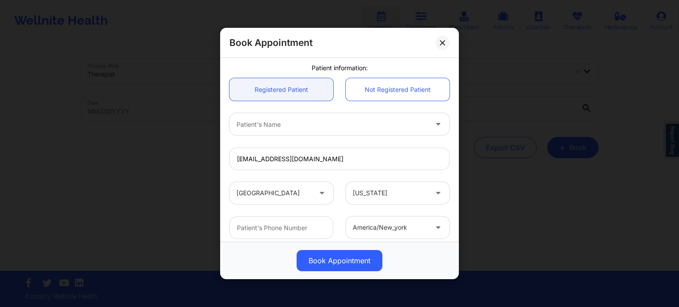
click at [285, 125] on div at bounding box center [332, 124] width 191 height 11
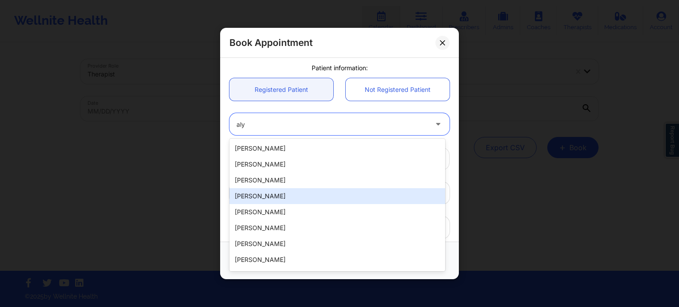
type input "alys"
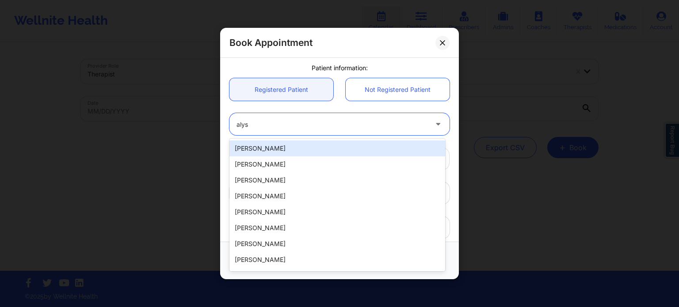
click at [270, 150] on div "[PERSON_NAME]" at bounding box center [338, 149] width 216 height 16
type input "[EMAIL_ADDRESS][DOMAIN_NAME]"
type input "9547295949"
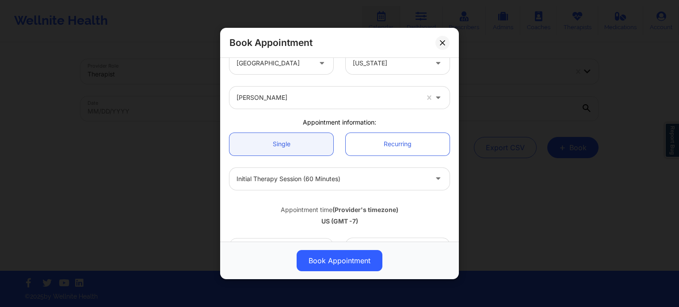
scroll to position [0, 0]
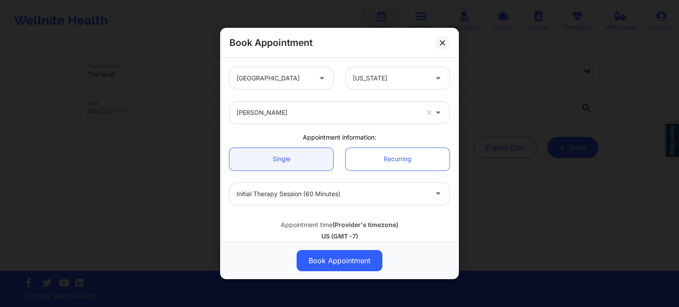
click at [299, 114] on div at bounding box center [328, 112] width 182 height 11
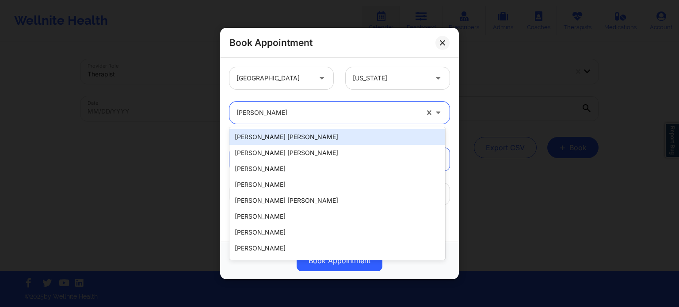
click at [299, 114] on div at bounding box center [328, 112] width 182 height 11
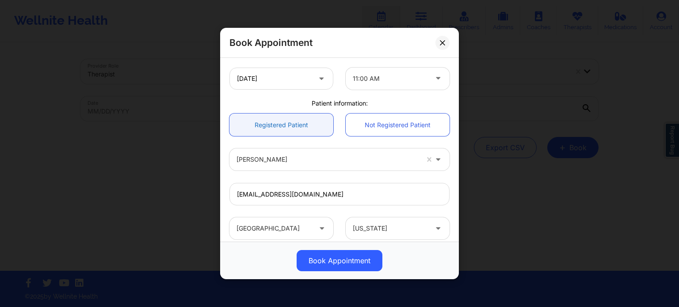
scroll to position [221, 0]
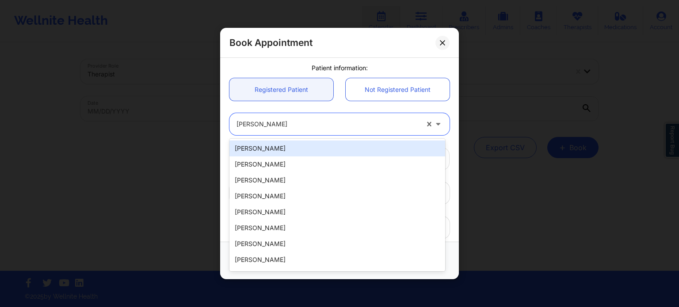
click at [289, 121] on div at bounding box center [328, 124] width 182 height 11
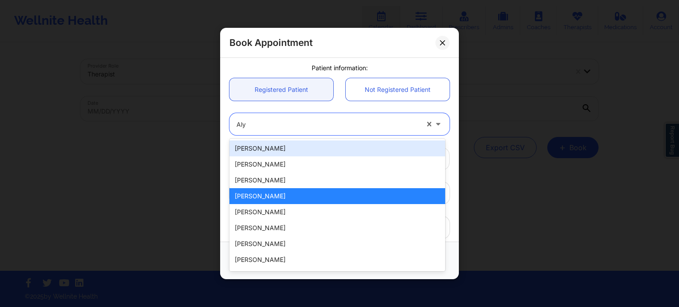
type input "Alys"
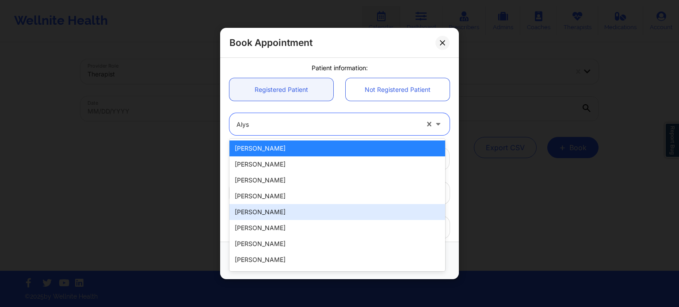
type input "[EMAIL_ADDRESS][DOMAIN_NAME]"
type input "[PHONE_NUMBER]"
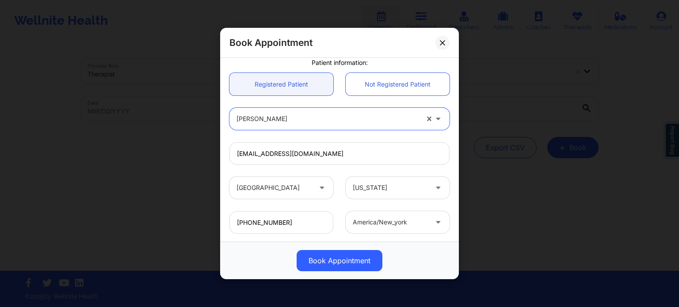
scroll to position [275, 0]
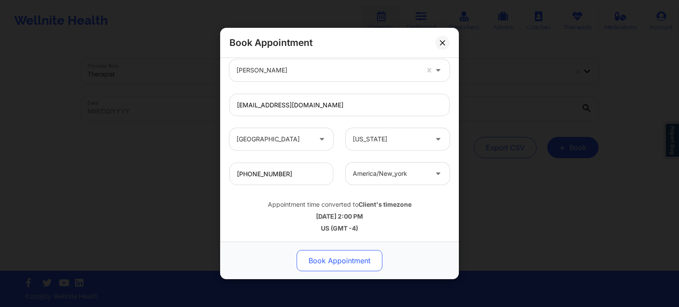
click at [345, 258] on button "Book Appointment" at bounding box center [340, 260] width 86 height 21
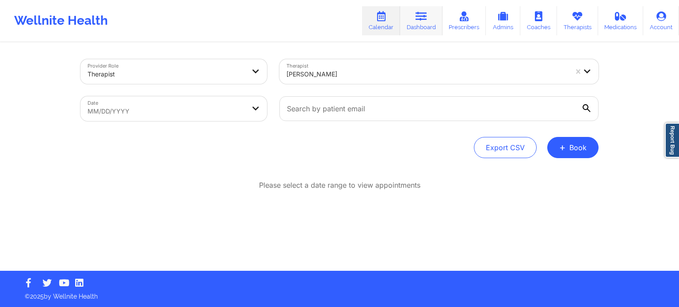
click at [419, 23] on link "Dashboard" at bounding box center [421, 20] width 42 height 29
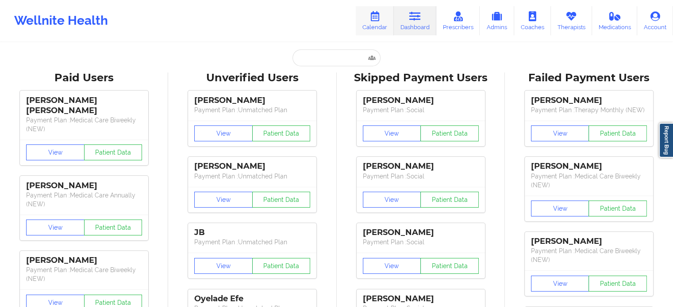
click at [368, 23] on link "Calendar" at bounding box center [375, 20] width 38 height 29
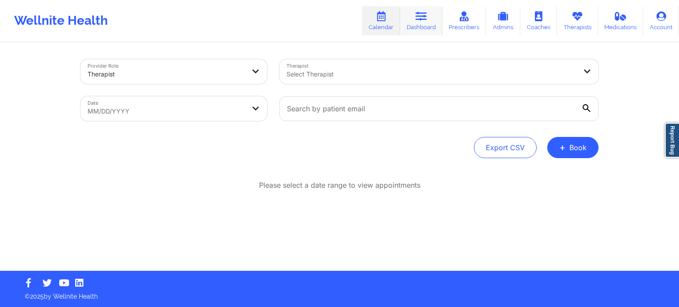
click at [420, 19] on icon at bounding box center [422, 17] width 12 height 10
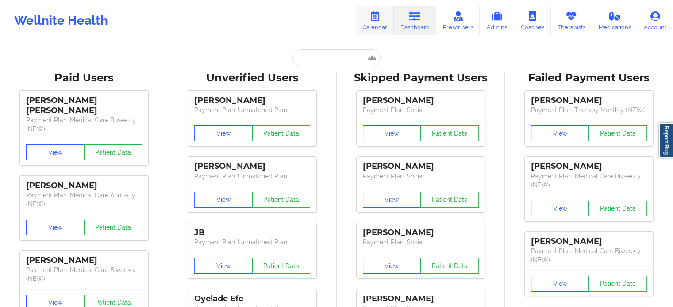
click at [376, 23] on link "Calendar" at bounding box center [375, 20] width 38 height 29
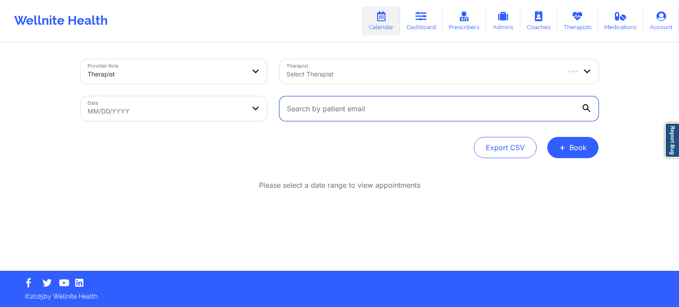
click at [347, 107] on input "text" at bounding box center [439, 108] width 319 height 25
drag, startPoint x: 425, startPoint y: 14, endPoint x: 405, endPoint y: 16, distance: 19.5
click at [425, 14] on icon at bounding box center [422, 17] width 12 height 10
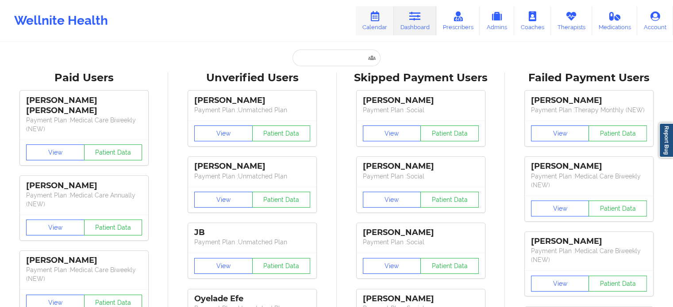
click at [373, 26] on link "Calendar" at bounding box center [375, 20] width 38 height 29
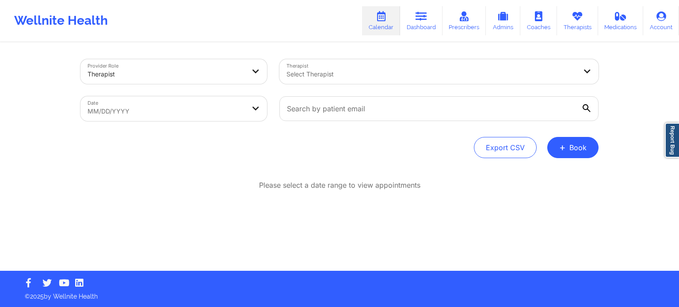
click at [366, 77] on div at bounding box center [432, 74] width 290 height 11
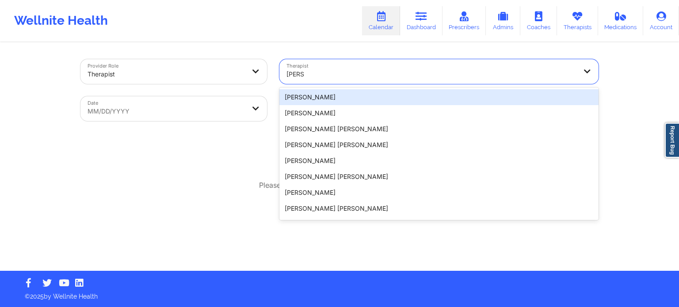
type input "[PERSON_NAME]"
click at [642, 95] on div "Provider Role Therapist Therapist 20 results available for search term [PERSON_…" at bounding box center [339, 135] width 679 height 271
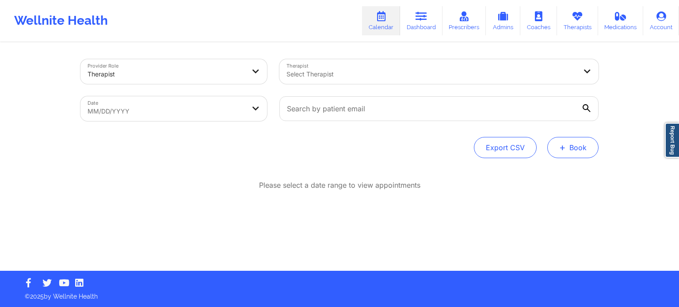
click at [583, 151] on button "+ Book" at bounding box center [573, 147] width 51 height 21
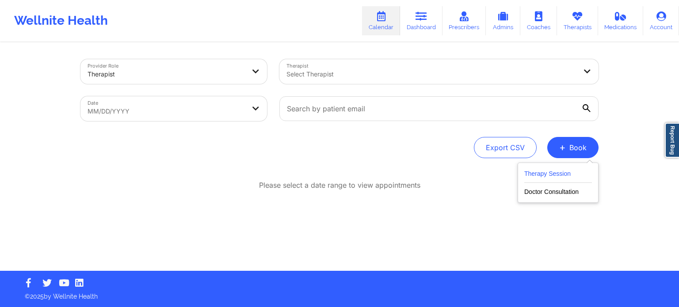
click at [551, 174] on button "Therapy Session" at bounding box center [559, 176] width 68 height 15
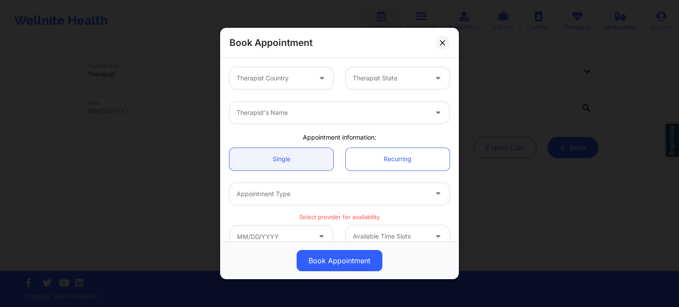
click at [275, 112] on div at bounding box center [332, 112] width 191 height 11
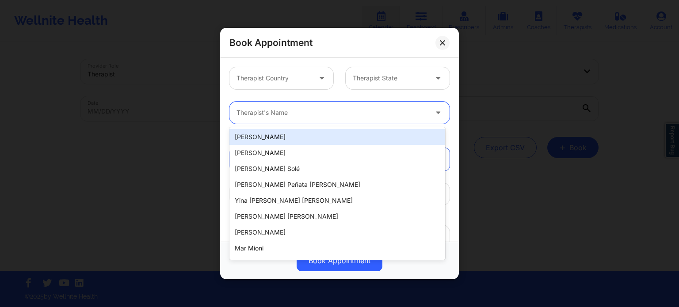
click at [278, 86] on div "Therapist Country" at bounding box center [271, 78] width 83 height 22
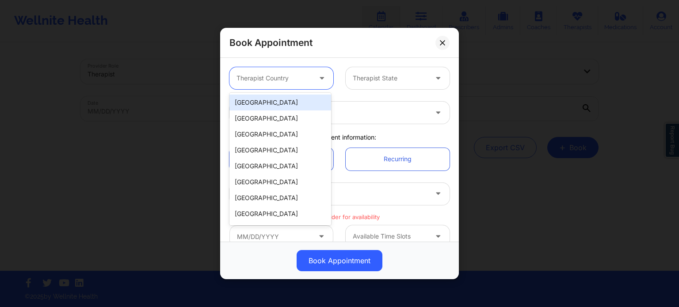
click at [269, 102] on div "[GEOGRAPHIC_DATA]" at bounding box center [281, 103] width 102 height 16
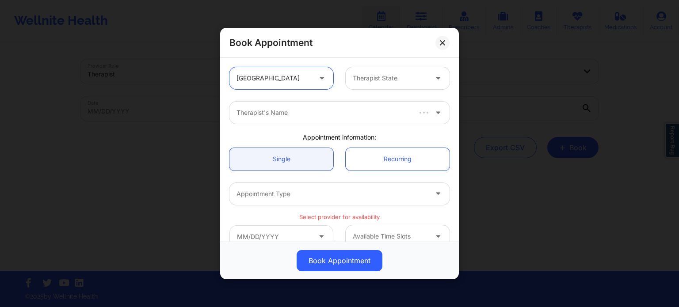
click at [376, 83] on div at bounding box center [390, 78] width 75 height 11
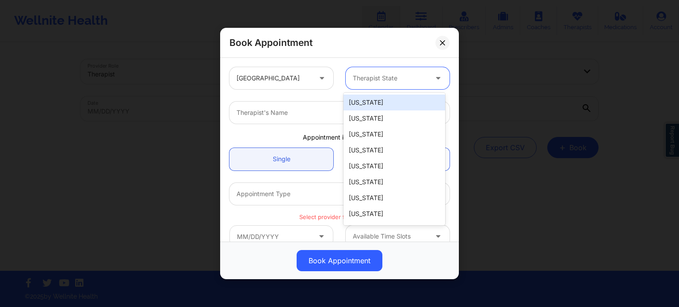
type input "f"
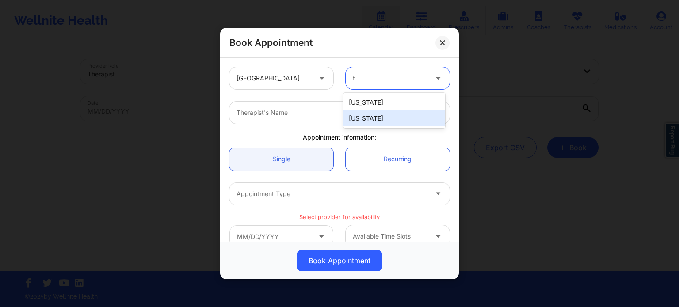
click at [361, 120] on div "[US_STATE]" at bounding box center [395, 119] width 102 height 16
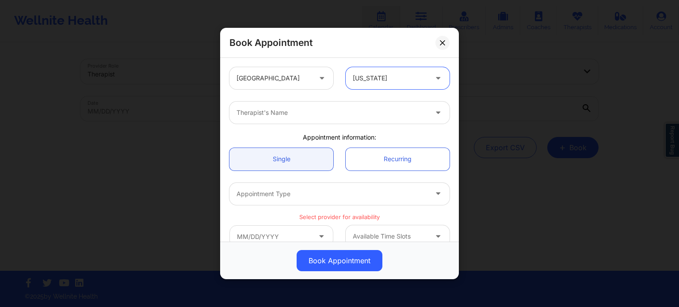
click at [326, 112] on div at bounding box center [332, 112] width 191 height 11
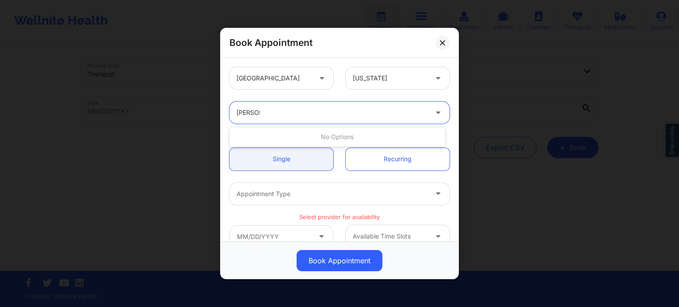
type input "[PERSON_NAME]"
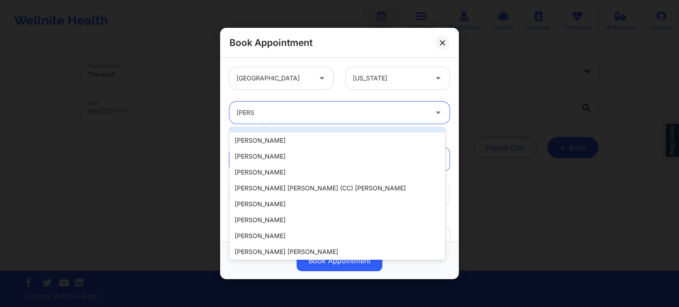
scroll to position [62, 0]
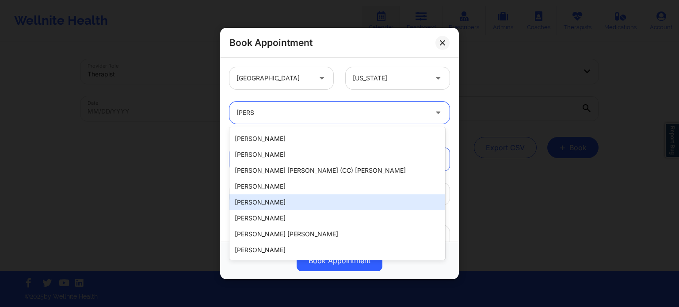
click at [271, 208] on div "[PERSON_NAME]" at bounding box center [338, 203] width 216 height 16
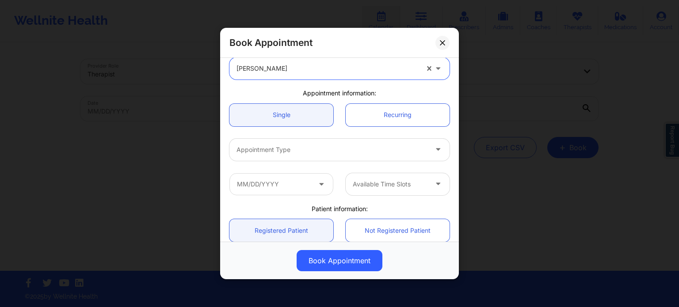
scroll to position [88, 0]
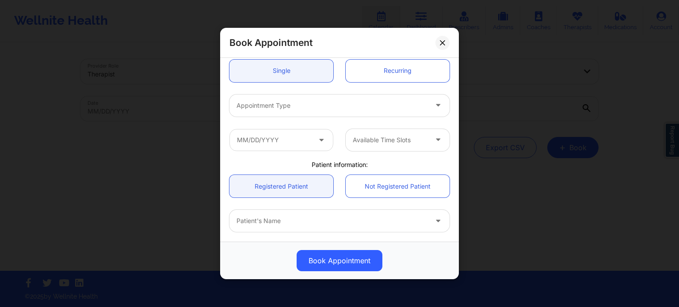
click at [264, 103] on div at bounding box center [332, 105] width 191 height 11
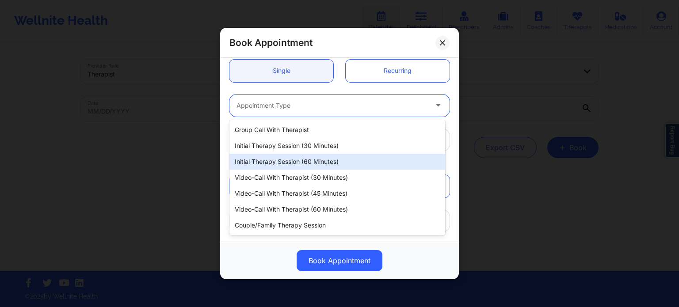
click at [278, 165] on div "Initial Therapy Session (60 minutes)" at bounding box center [338, 162] width 216 height 16
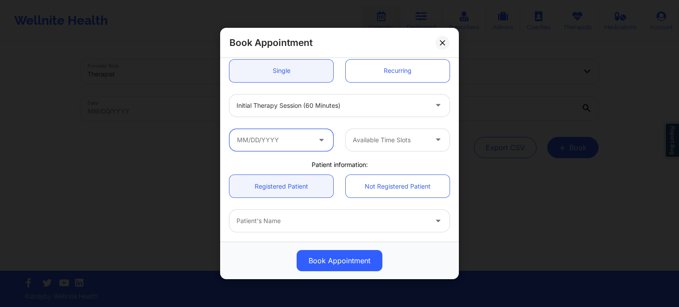
click at [275, 141] on input "text" at bounding box center [282, 140] width 104 height 22
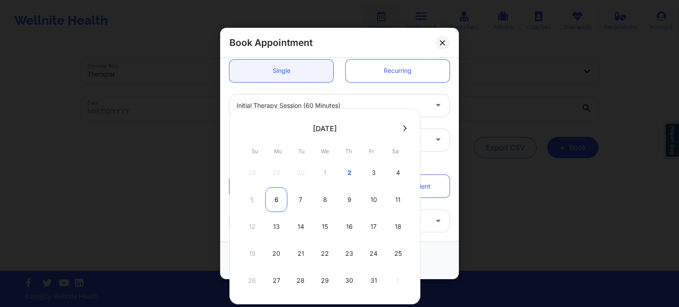
click at [278, 202] on div "6" at bounding box center [276, 200] width 22 height 25
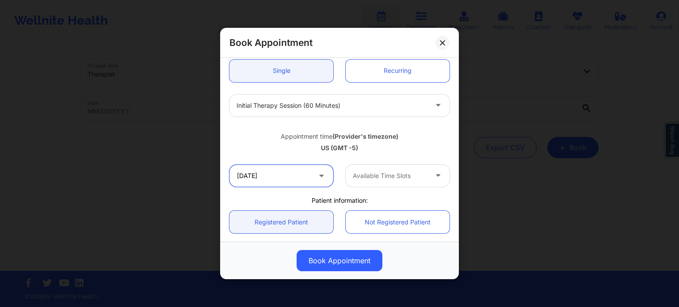
click at [273, 173] on input "[DATE]" at bounding box center [282, 176] width 104 height 22
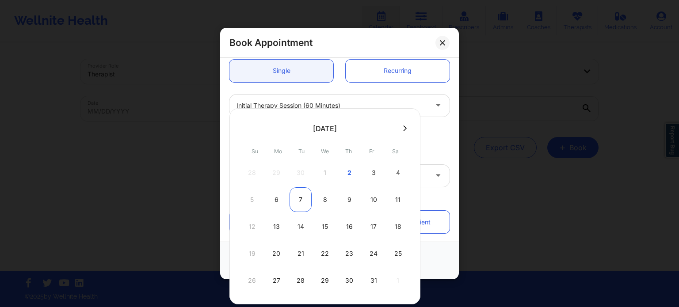
click at [301, 201] on div "7" at bounding box center [301, 200] width 22 height 25
type input "[DATE]"
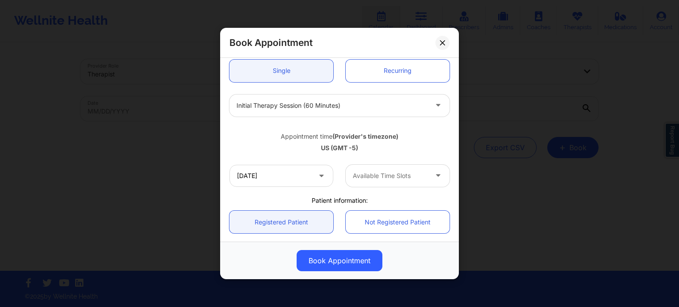
click at [372, 177] on div at bounding box center [390, 176] width 75 height 11
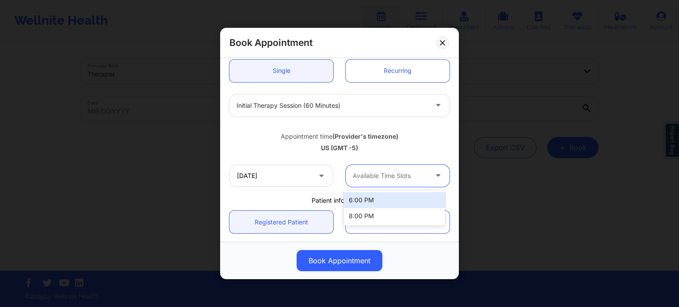
click at [365, 207] on div "6:00 PM" at bounding box center [395, 200] width 102 height 16
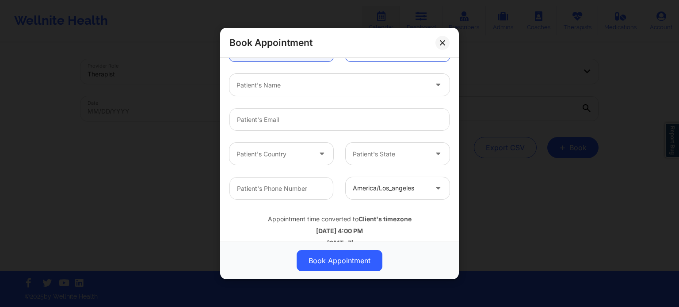
scroll to position [275, 0]
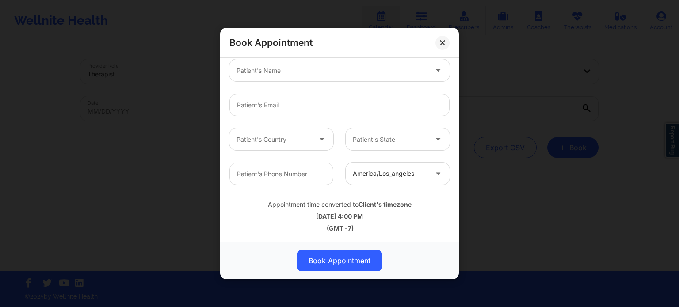
click at [391, 180] on div "america/los_angeles" at bounding box center [390, 174] width 75 height 22
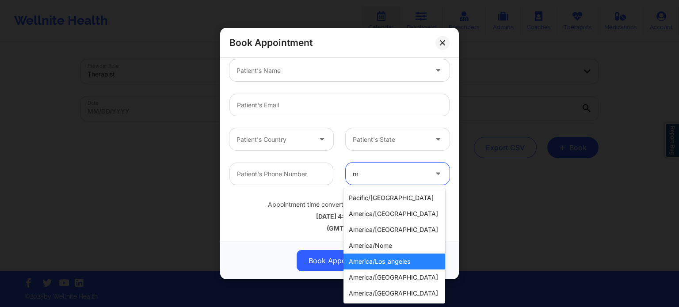
type input "new"
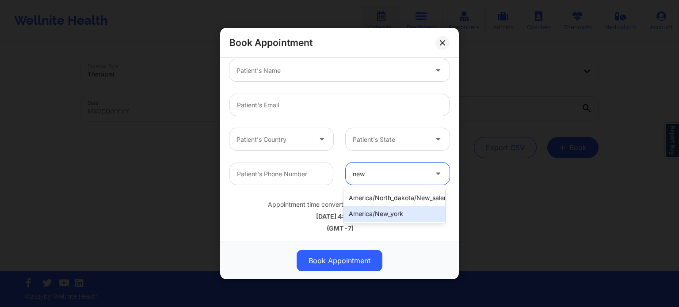
click at [386, 217] on div "america/new_york" at bounding box center [395, 214] width 102 height 16
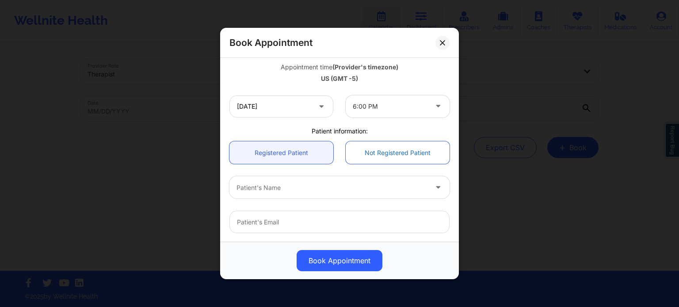
scroll to position [142, 0]
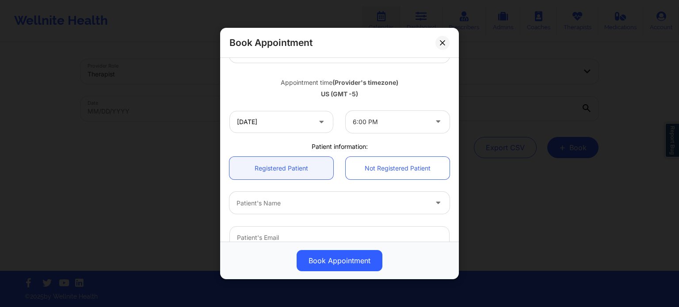
click at [366, 126] on div at bounding box center [390, 122] width 75 height 11
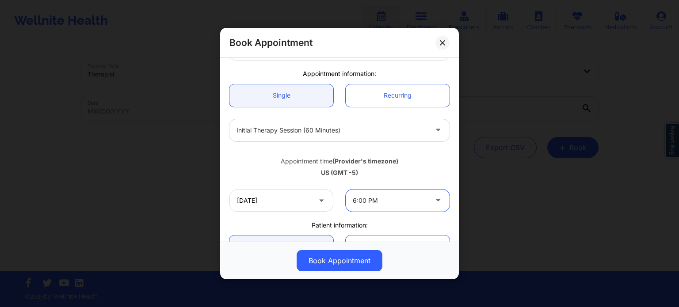
scroll to position [54, 0]
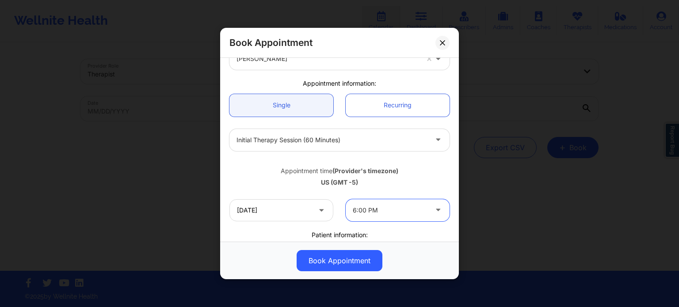
click at [369, 208] on div at bounding box center [390, 210] width 75 height 11
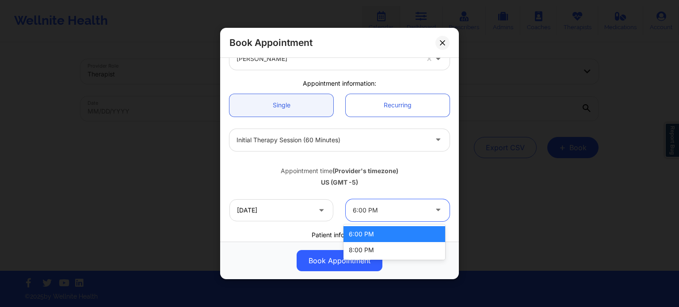
click at [369, 208] on div at bounding box center [390, 210] width 75 height 11
click at [363, 234] on div "6:00 PM" at bounding box center [395, 234] width 102 height 16
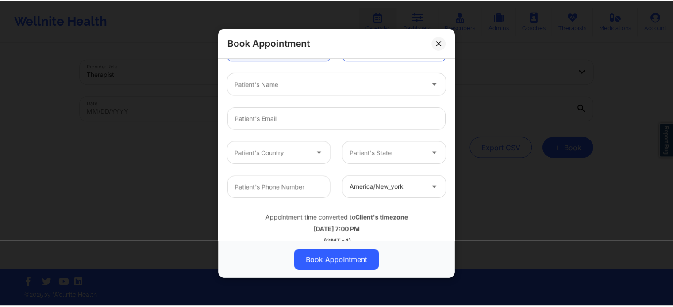
scroll to position [275, 0]
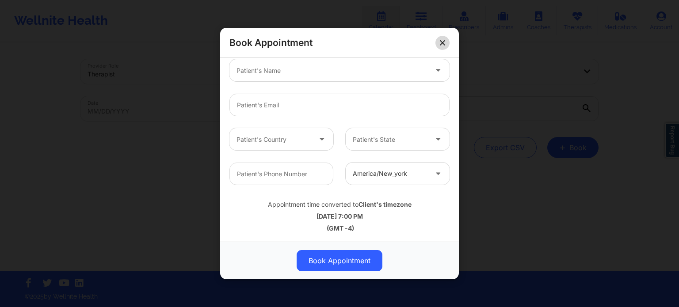
click at [448, 45] on button at bounding box center [443, 43] width 14 height 14
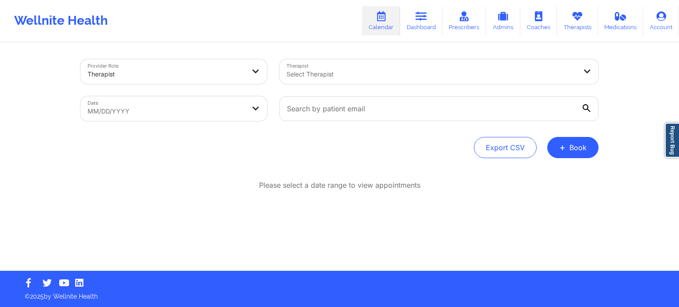
drag, startPoint x: 428, startPoint y: 21, endPoint x: 414, endPoint y: 39, distance: 22.9
click at [428, 21] on link "Dashboard" at bounding box center [421, 20] width 42 height 29
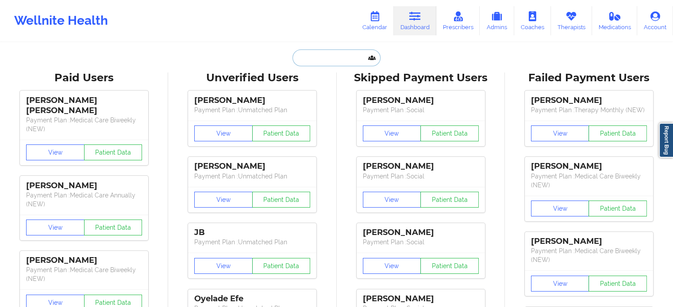
click at [344, 59] on input "text" at bounding box center [336, 58] width 88 height 17
paste input "[EMAIL_ADDRESS][DOMAIN_NAME]"
type input "[EMAIL_ADDRESS][DOMAIN_NAME]"
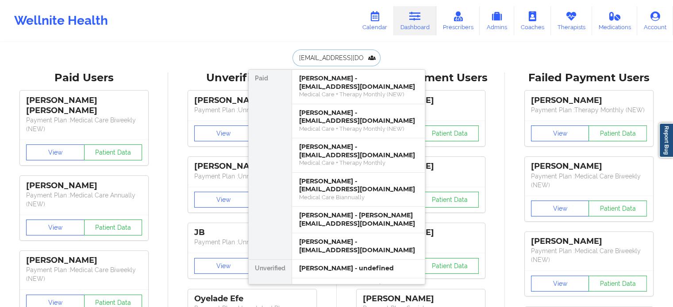
scroll to position [0, 4]
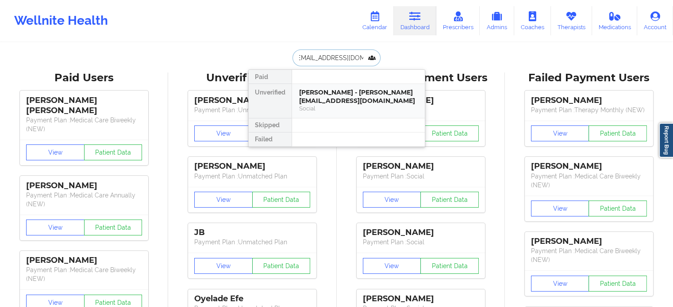
click at [325, 93] on div "[PERSON_NAME] - [PERSON_NAME][EMAIL_ADDRESS][DOMAIN_NAME]" at bounding box center [358, 96] width 119 height 16
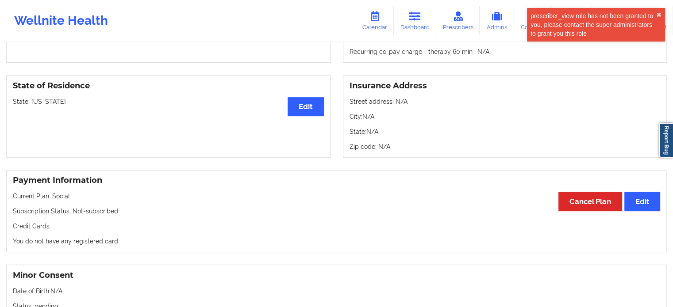
scroll to position [265, 0]
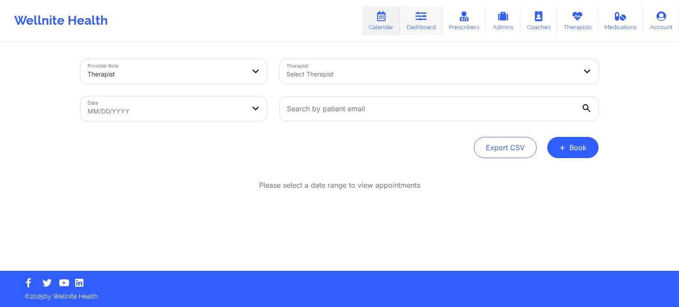
drag, startPoint x: 424, startPoint y: 12, endPoint x: 404, endPoint y: 35, distance: 30.5
click at [424, 12] on icon at bounding box center [422, 17] width 12 height 10
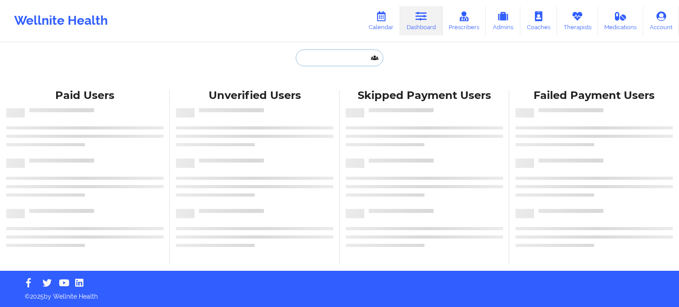
click at [336, 58] on input "text" at bounding box center [340, 58] width 88 height 17
paste input "[EMAIL_ADDRESS][DOMAIN_NAME]"
type input "[EMAIL_ADDRESS][DOMAIN_NAME]"
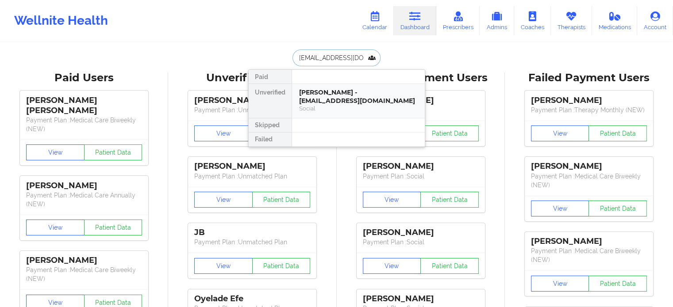
click at [328, 89] on div "Alyssa Murray - areneemurray@me.com" at bounding box center [358, 96] width 119 height 16
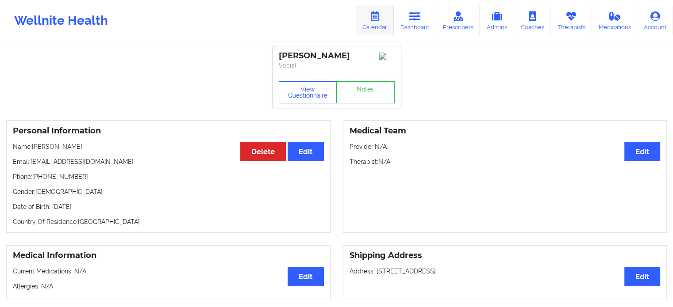
click at [379, 24] on link "Calendar" at bounding box center [375, 20] width 38 height 29
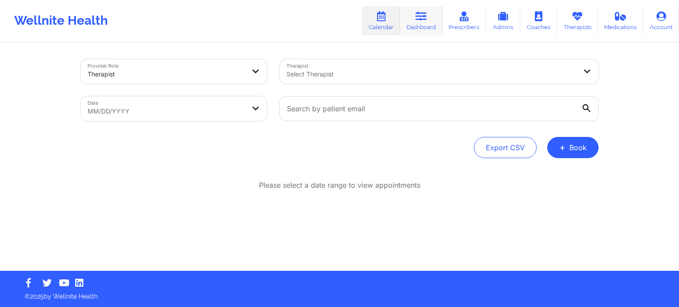
drag, startPoint x: 436, startPoint y: 15, endPoint x: 428, endPoint y: 13, distance: 8.2
click at [436, 15] on link "Dashboard" at bounding box center [421, 20] width 42 height 29
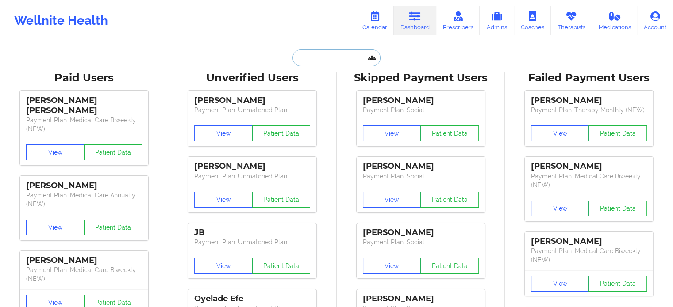
click at [338, 56] on input "text" at bounding box center [336, 58] width 88 height 17
paste input "[EMAIL_ADDRESS][DOMAIN_NAME]"
type input "[EMAIL_ADDRESS][DOMAIN_NAME]"
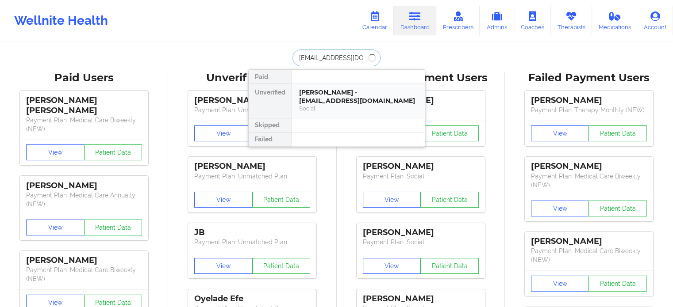
click at [326, 96] on div "Alyssa Murray - areneemurray@me.com" at bounding box center [358, 96] width 119 height 16
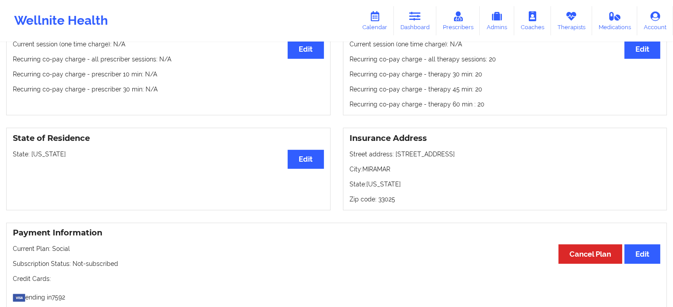
scroll to position [276, 0]
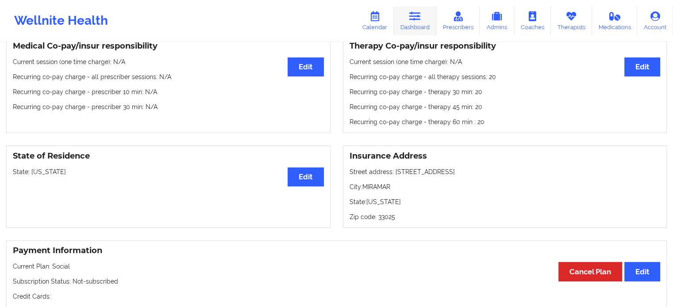
click at [417, 15] on icon at bounding box center [415, 17] width 12 height 10
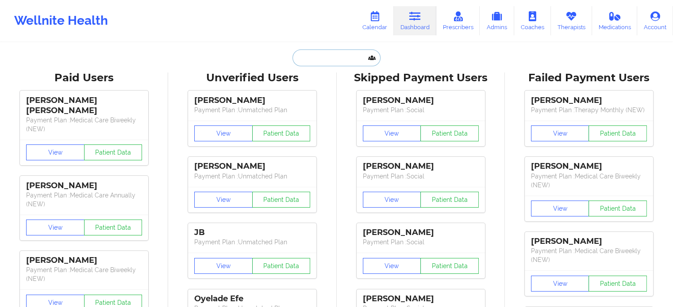
click at [336, 65] on input "text" at bounding box center [336, 58] width 88 height 17
paste input "BETTY@PURDESFAMILY.COM"
type input "BETTY@PURDESFAMILY.COM"
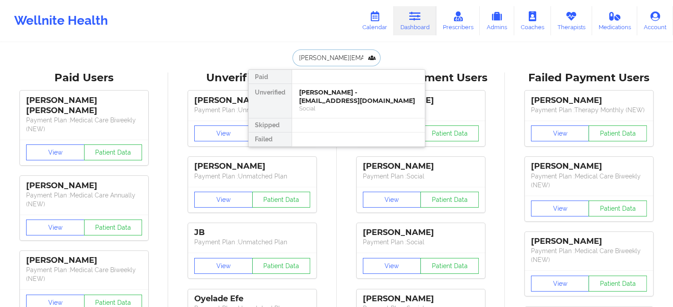
scroll to position [0, 14]
click at [334, 93] on div "BETTY PURDES - betty@purdesfamily.com" at bounding box center [358, 96] width 119 height 16
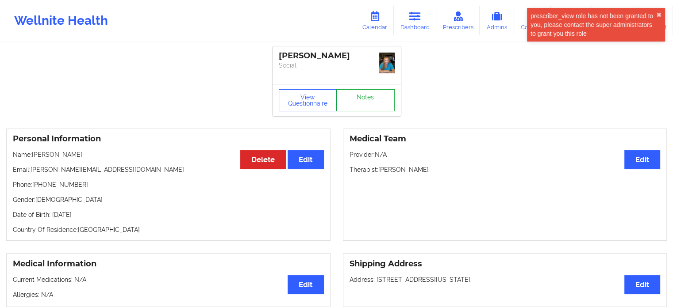
click at [360, 95] on link "Notes" at bounding box center [365, 100] width 58 height 22
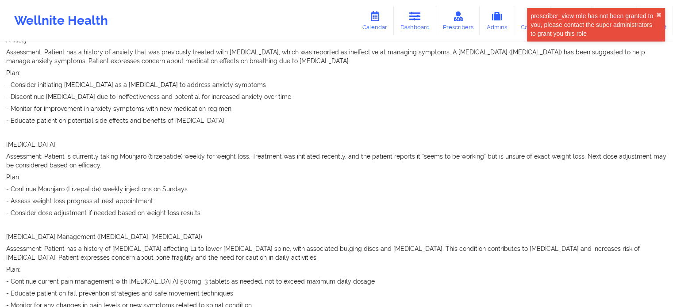
scroll to position [1351, 0]
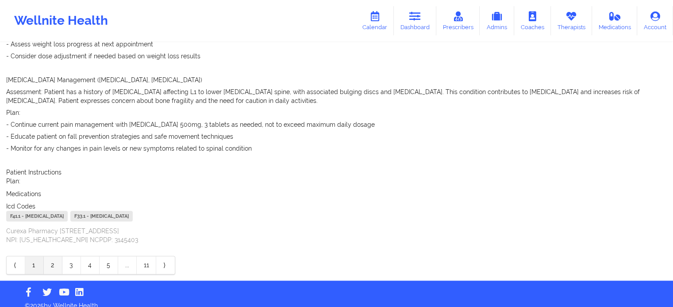
click at [51, 259] on link "2" at bounding box center [53, 266] width 19 height 18
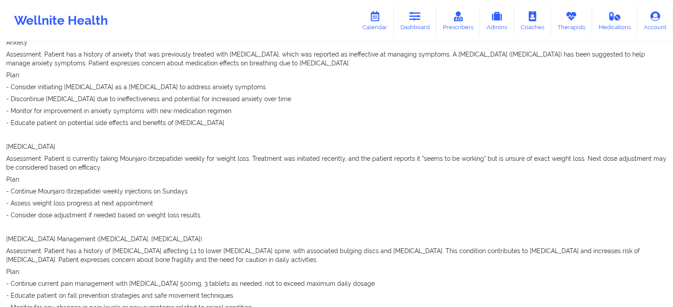
scroll to position [559, 0]
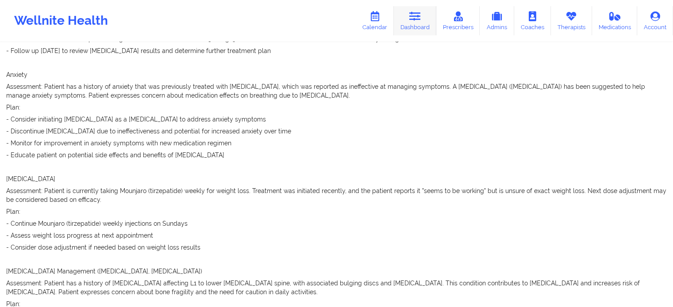
click at [417, 22] on link "Dashboard" at bounding box center [415, 20] width 42 height 29
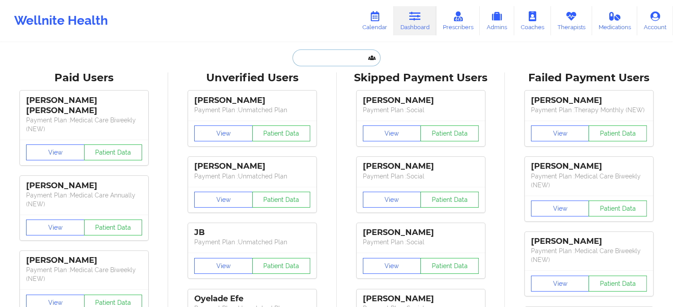
click at [322, 63] on input "text" at bounding box center [336, 58] width 88 height 17
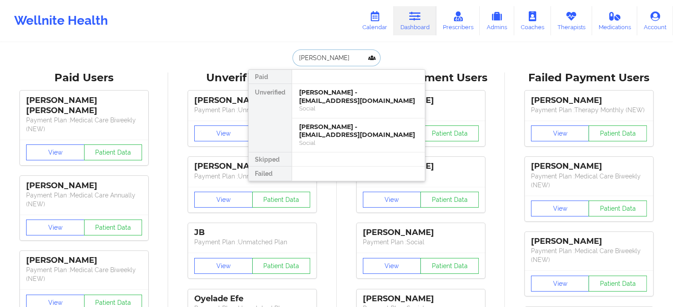
type input "evette"
